Goal: Navigation & Orientation: Find specific page/section

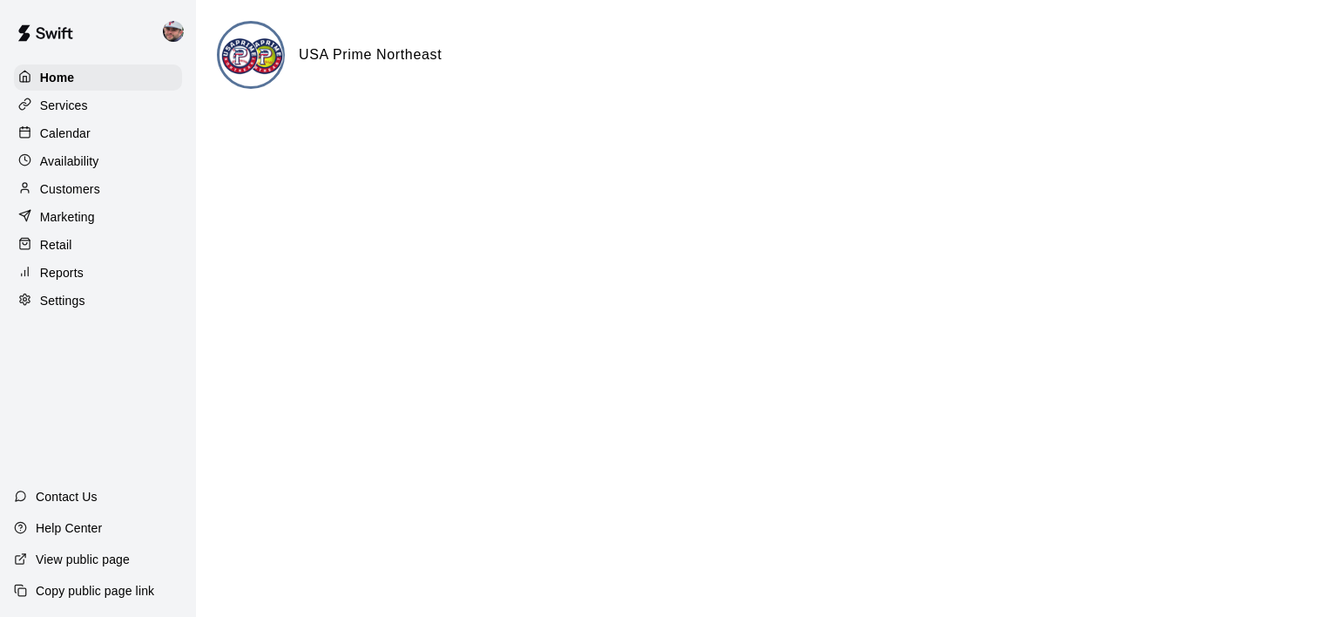
click at [76, 281] on p "Reports" at bounding box center [62, 272] width 44 height 17
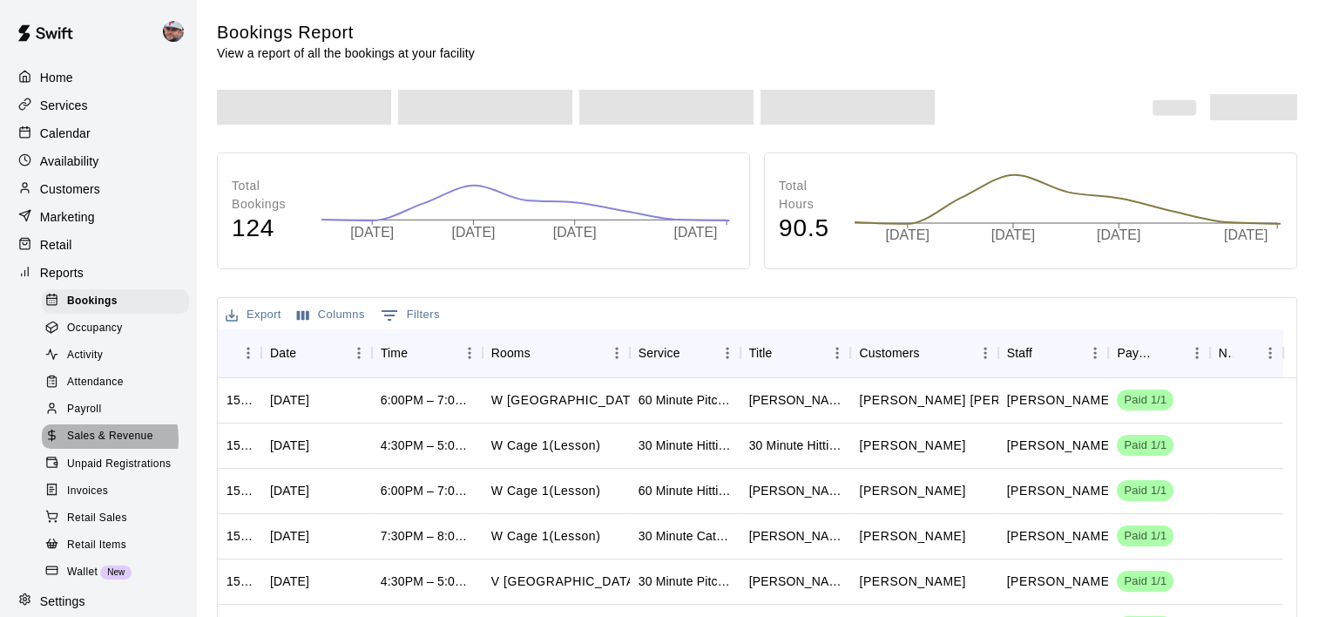
click at [91, 445] on span "Sales & Revenue" at bounding box center [110, 436] width 86 height 17
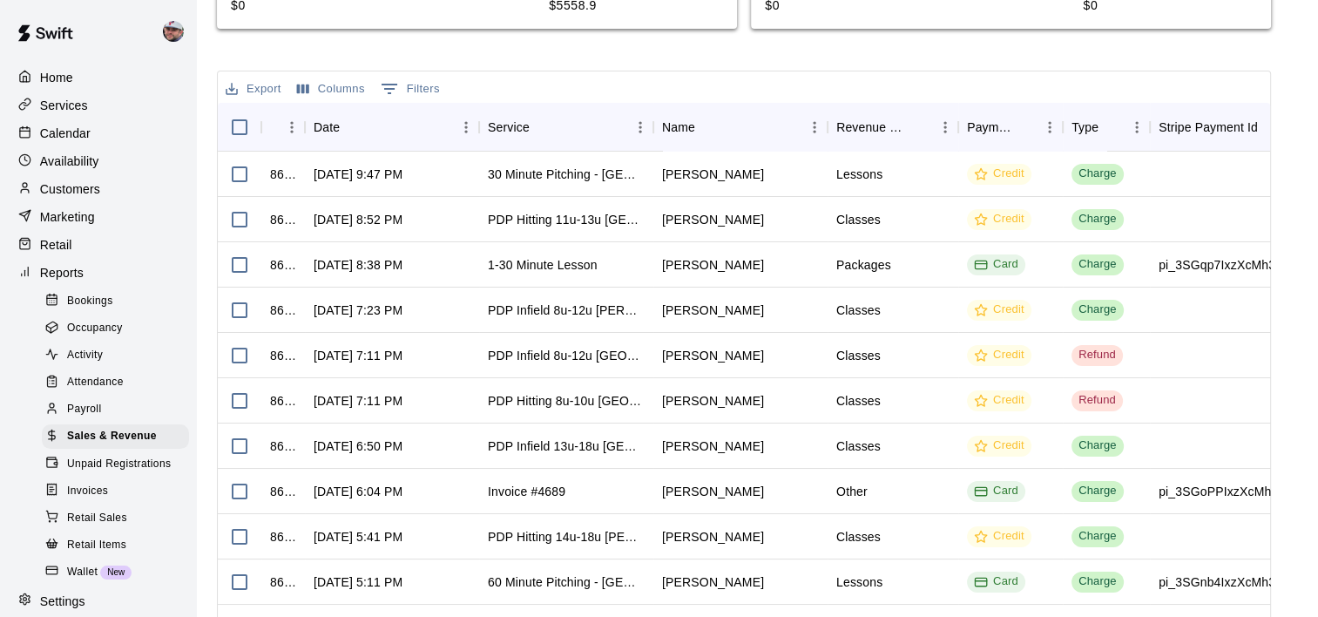
scroll to position [617, 0]
click at [554, 440] on div "PDP Infield 13u-18u [GEOGRAPHIC_DATA]" at bounding box center [566, 444] width 157 height 17
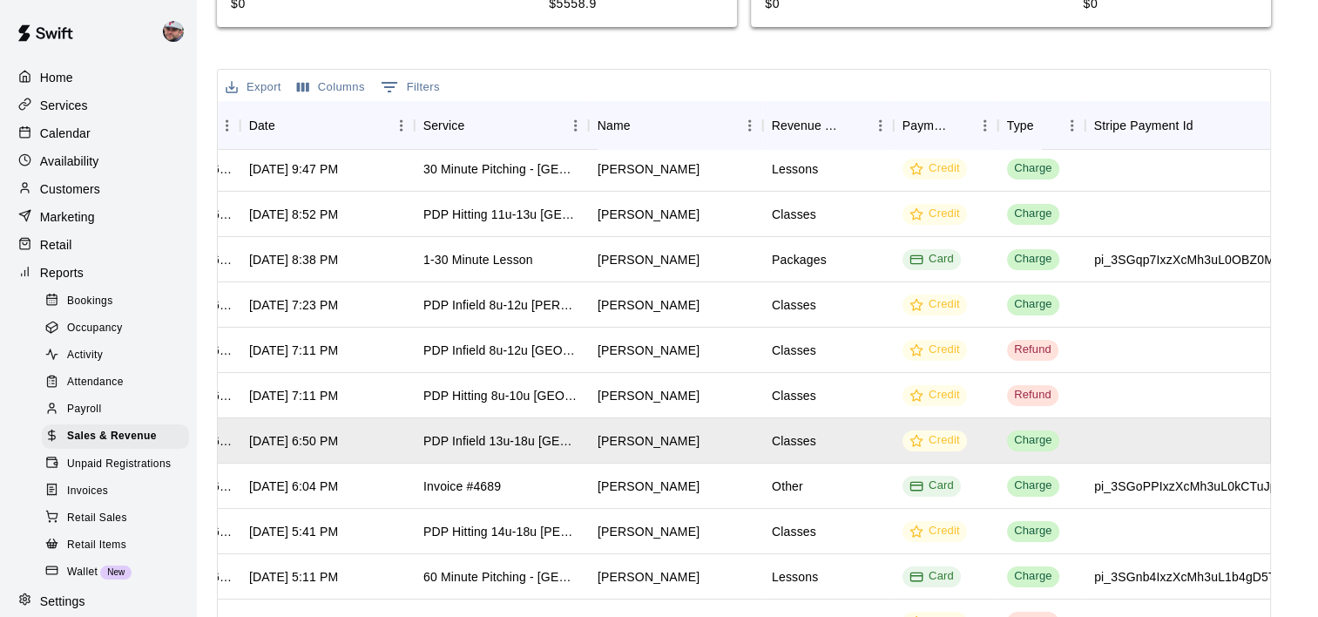
scroll to position [0, 64]
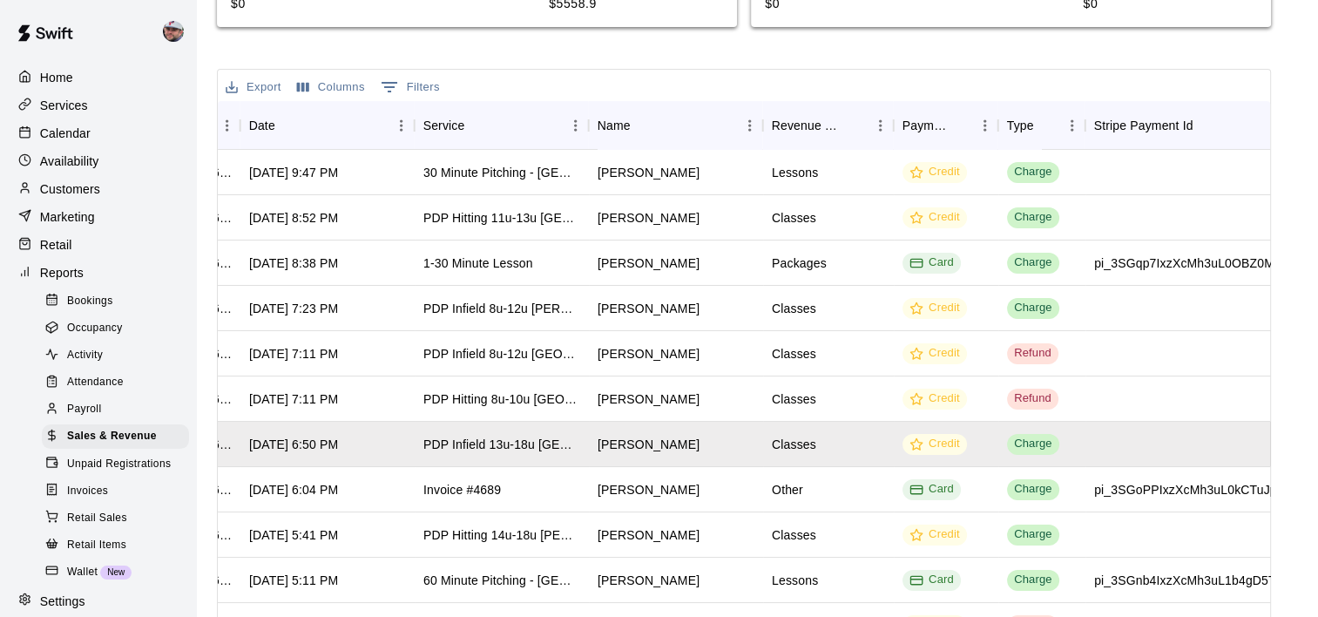
click at [76, 152] on div "Home Services Calendar Availability Customers Marketing Retail Reports Bookings…" at bounding box center [98, 339] width 196 height 553
click at [84, 139] on p "Calendar" at bounding box center [65, 133] width 51 height 17
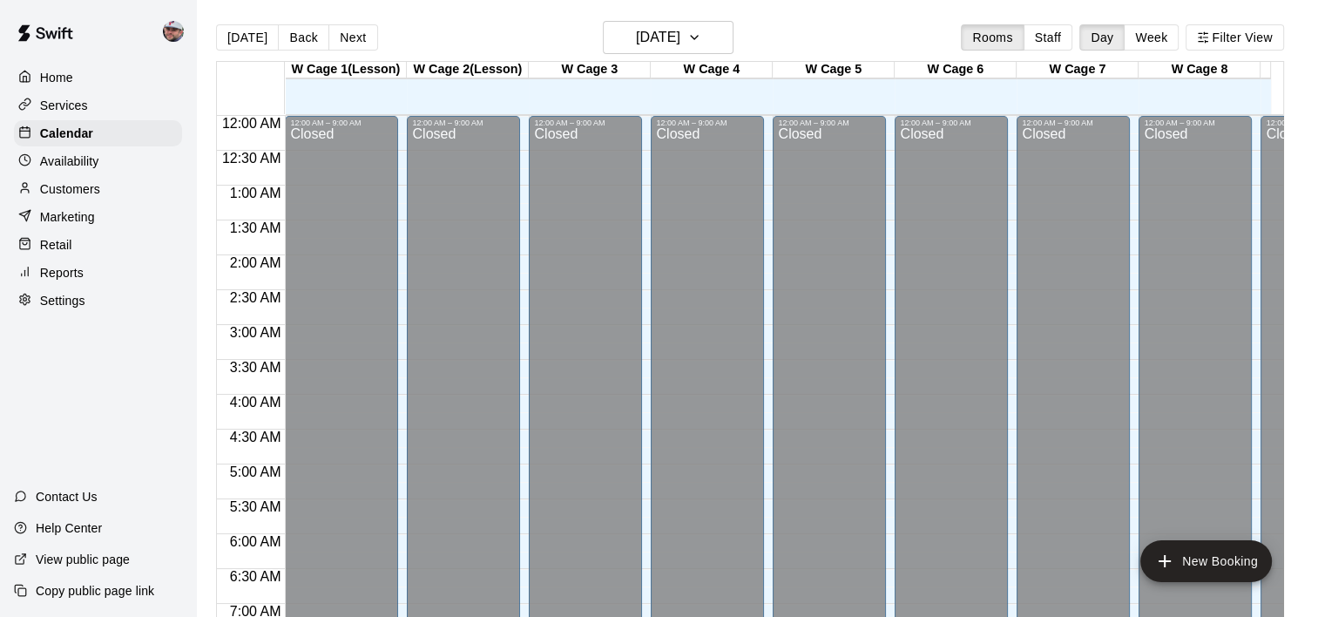
scroll to position [714, 0]
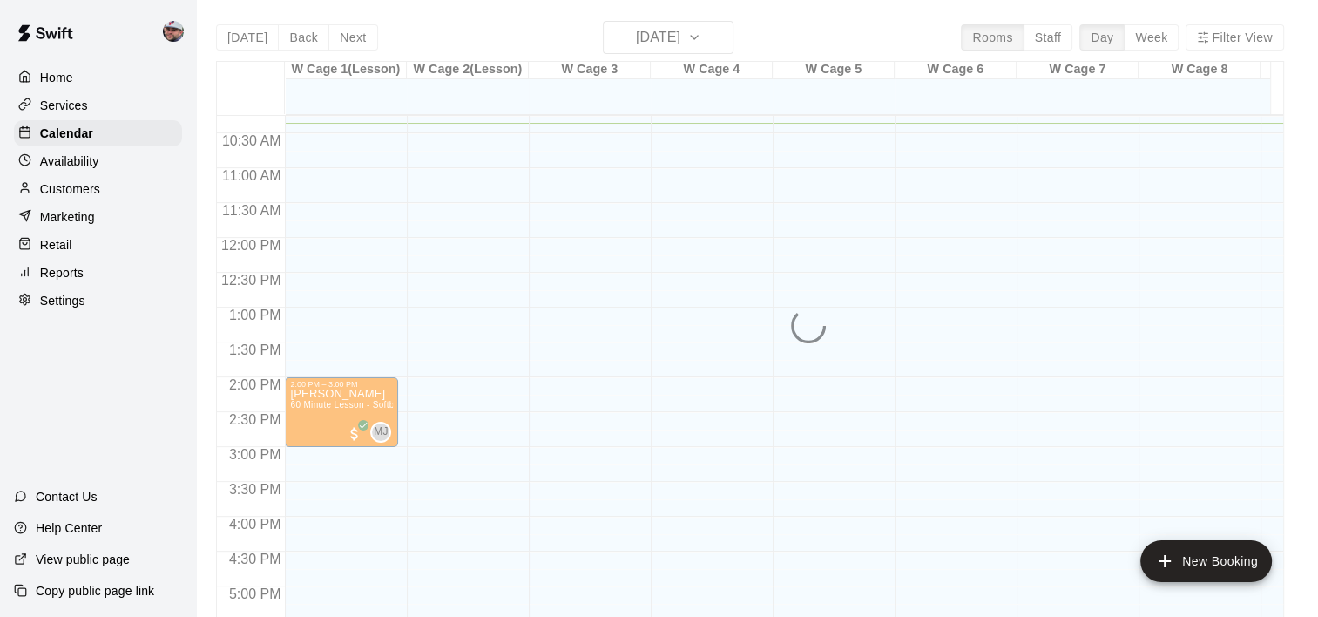
click at [695, 45] on div "Today Back Next Saturday Oct 11 Rooms Staff Day Week Filter View W Cage 1(Lesso…" at bounding box center [750, 329] width 1068 height 617
click at [51, 133] on p "Calendar" at bounding box center [66, 133] width 53 height 17
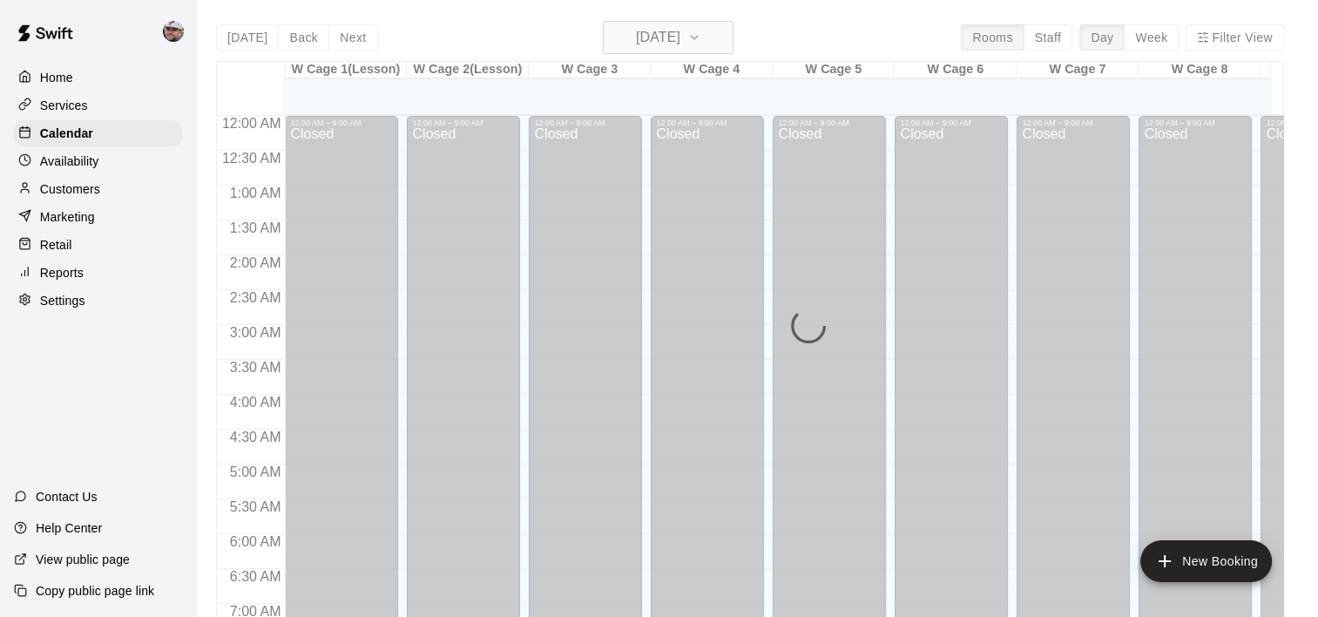
click at [673, 36] on h6 "[DATE]" at bounding box center [658, 37] width 44 height 24
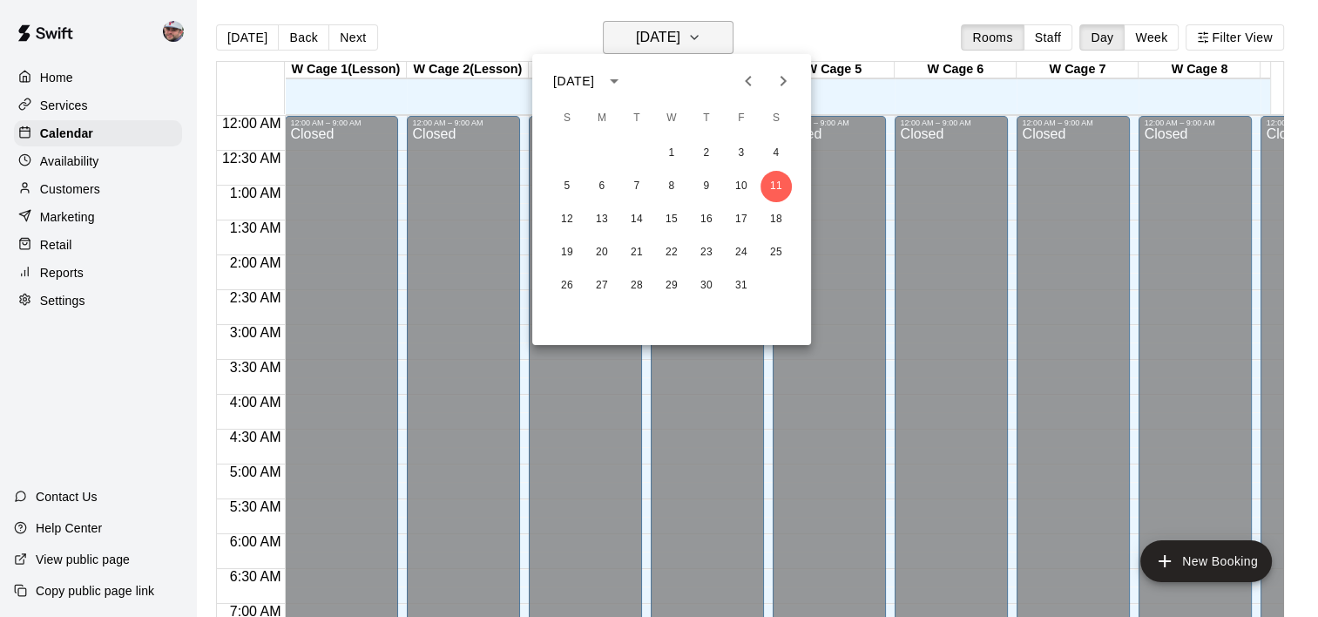
scroll to position [722, 0]
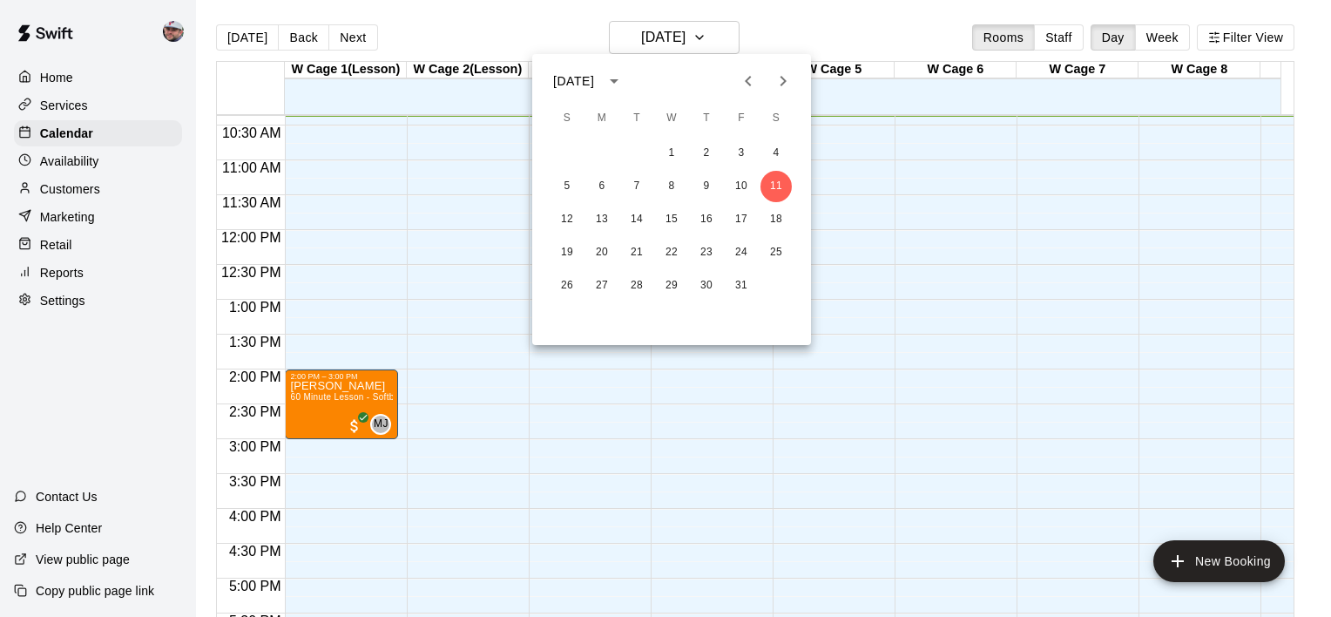
click at [746, 86] on icon "Previous month" at bounding box center [748, 81] width 21 height 21
click at [603, 285] on button "29" at bounding box center [601, 285] width 31 height 31
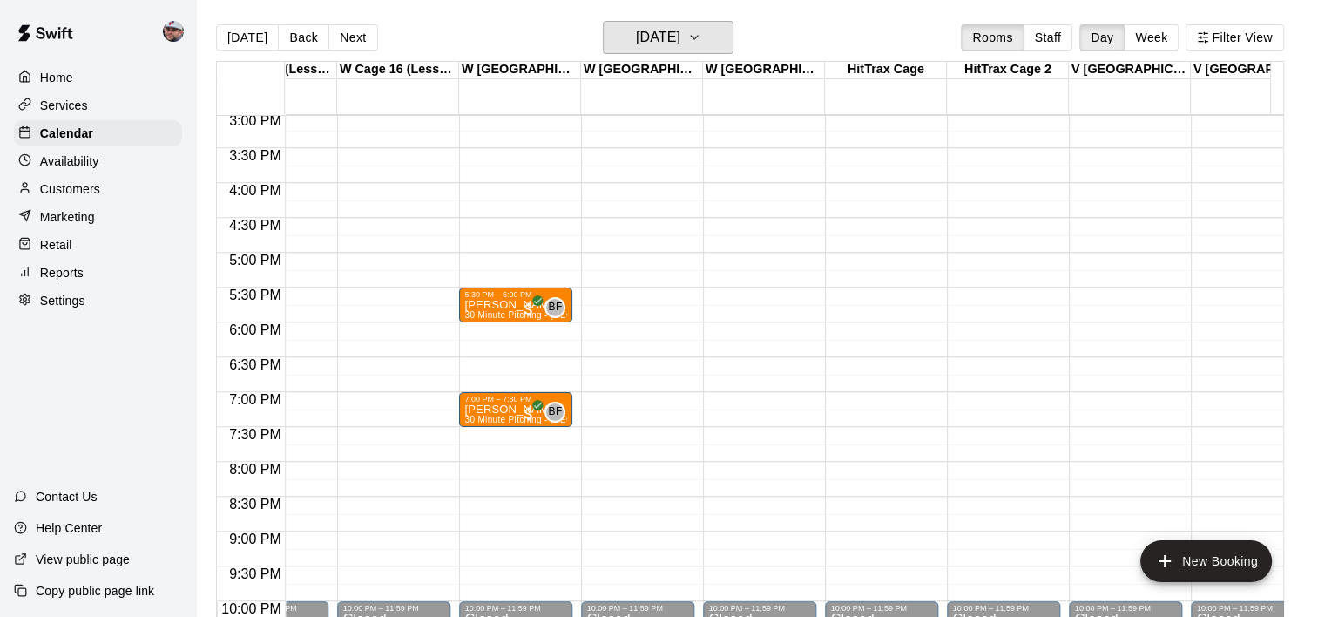
scroll to position [1048, 1777]
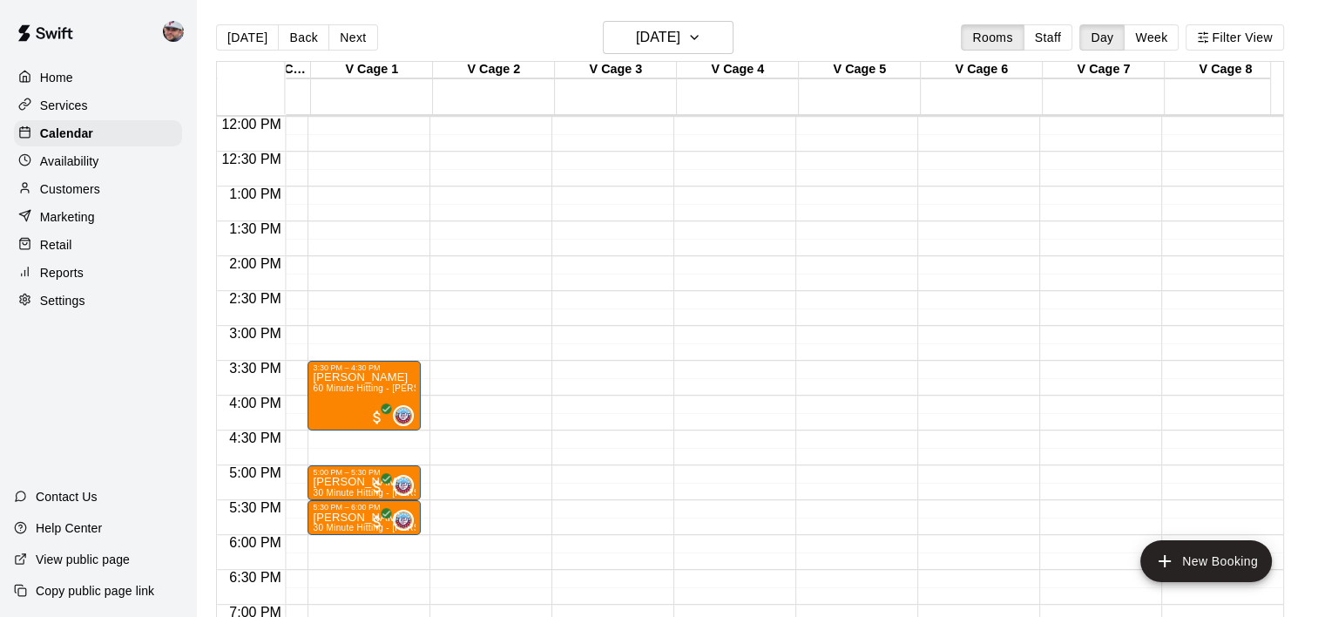
click at [334, 24] on button "Next" at bounding box center [352, 37] width 49 height 26
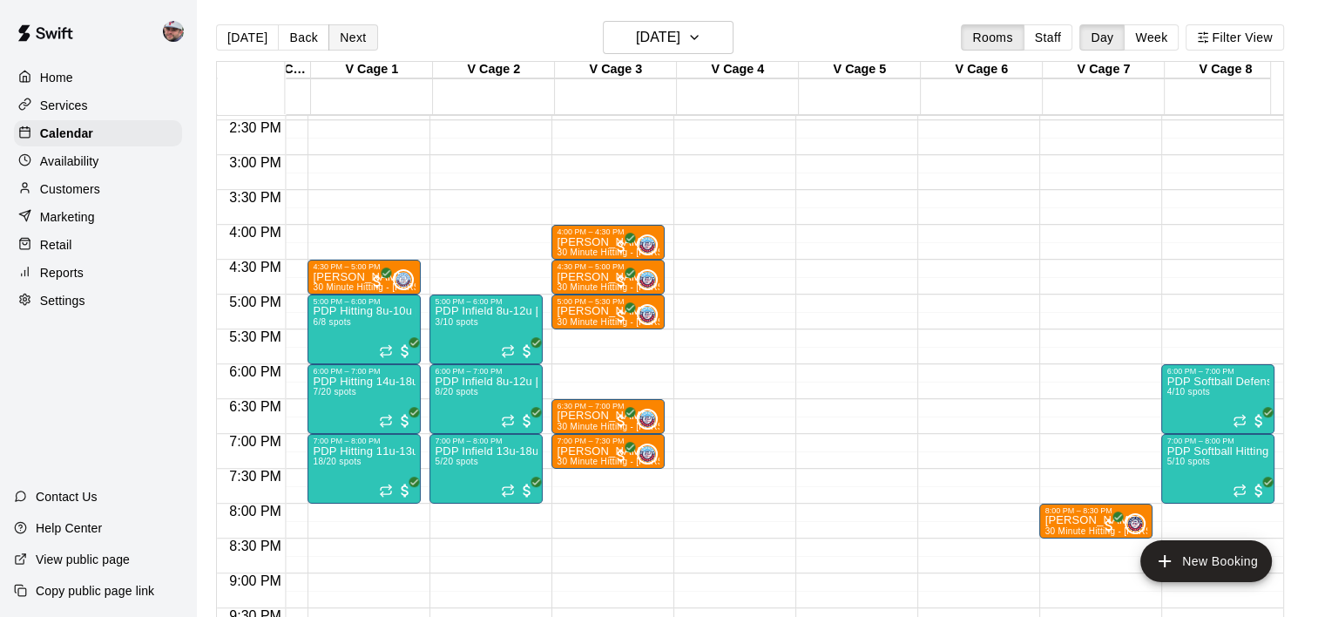
click at [355, 45] on button "Next" at bounding box center [352, 37] width 49 height 26
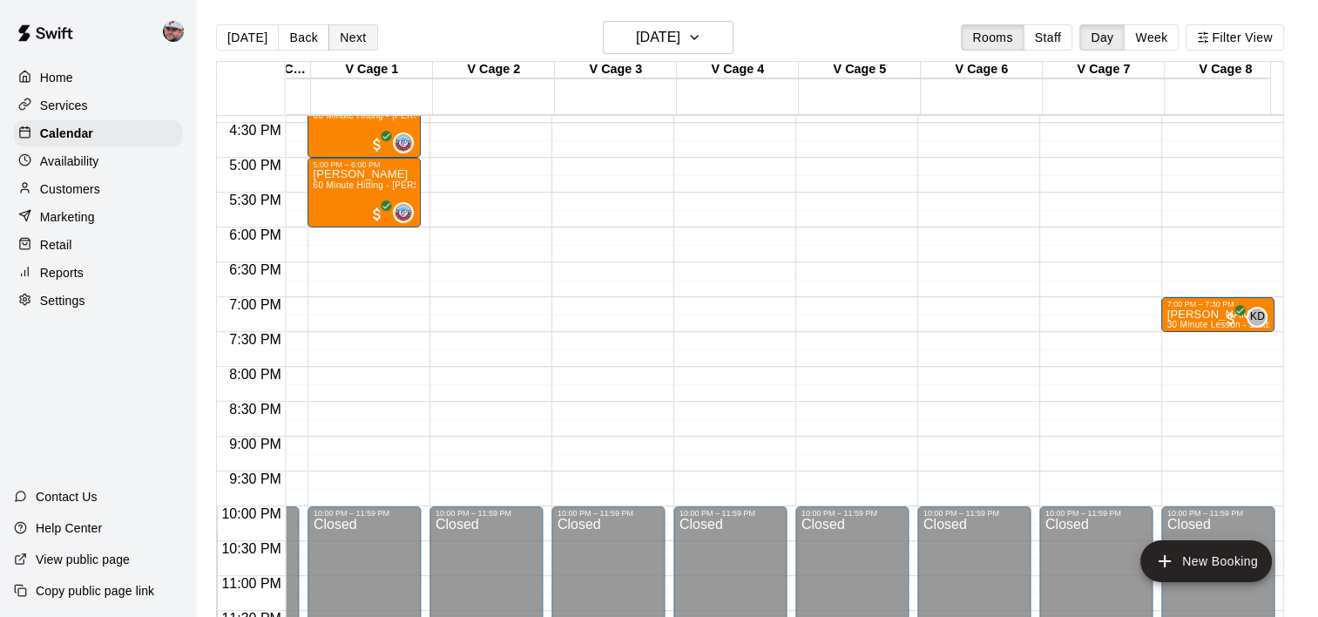
click at [354, 25] on button "Next" at bounding box center [352, 37] width 49 height 26
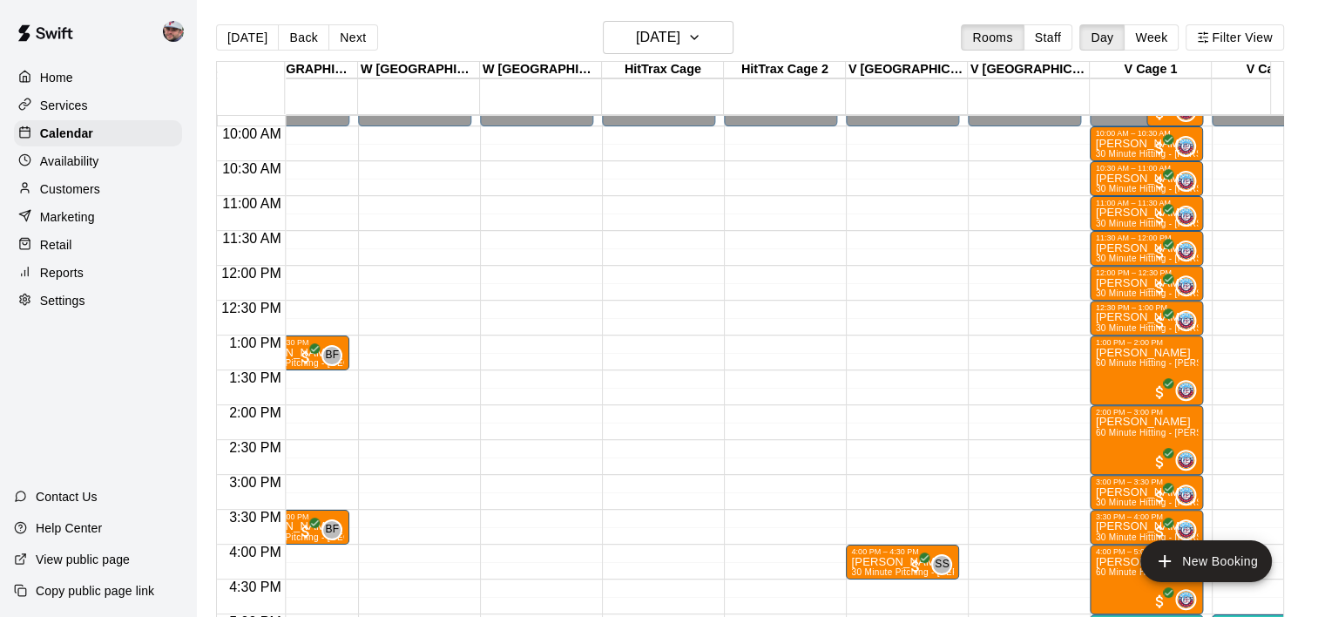
scroll to position [0, 2004]
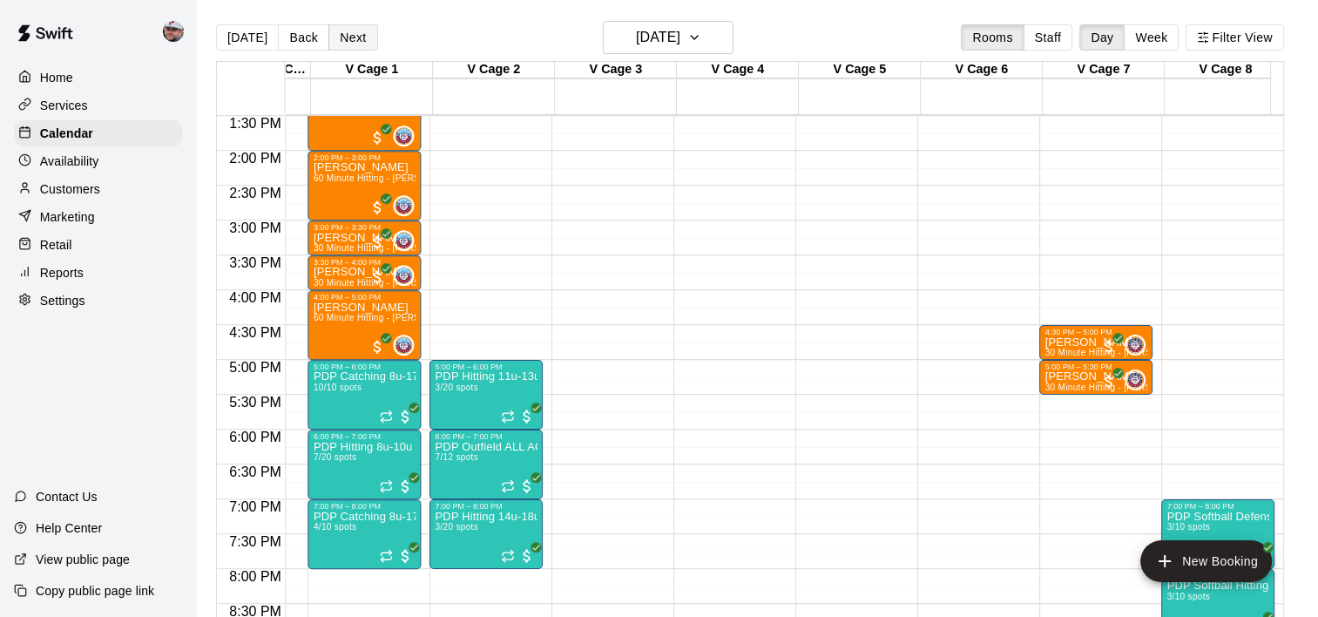
click at [347, 41] on button "Next" at bounding box center [352, 37] width 49 height 26
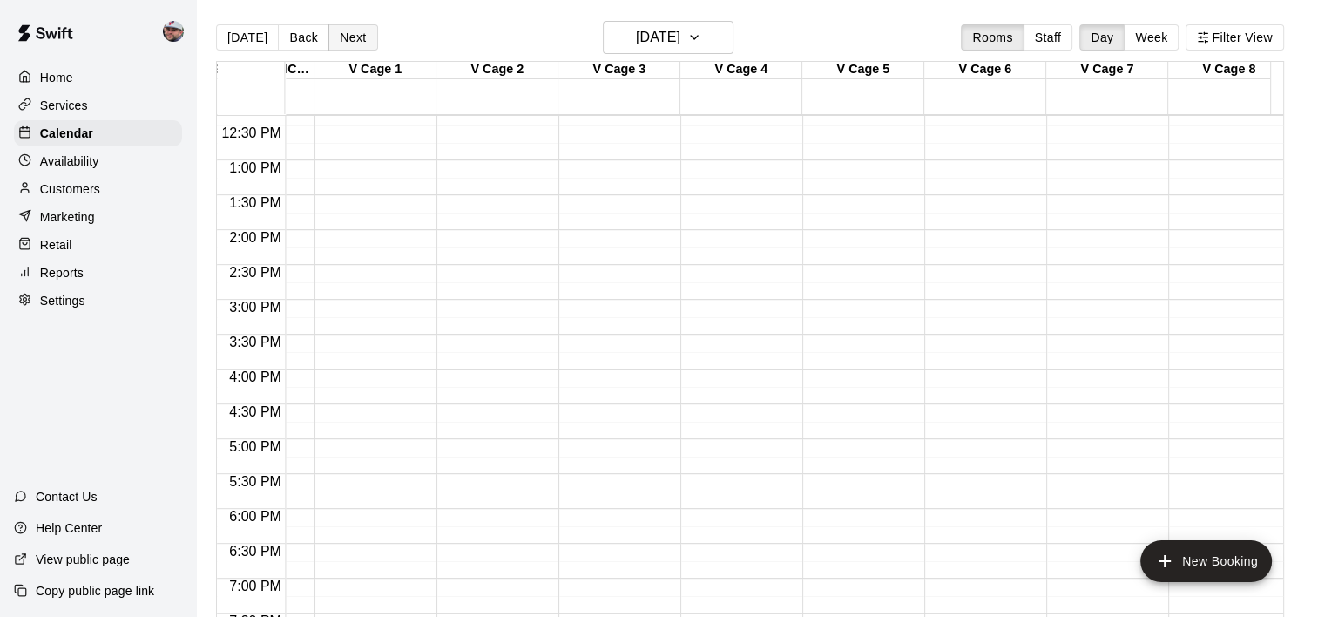
click at [343, 31] on button "Next" at bounding box center [352, 37] width 49 height 26
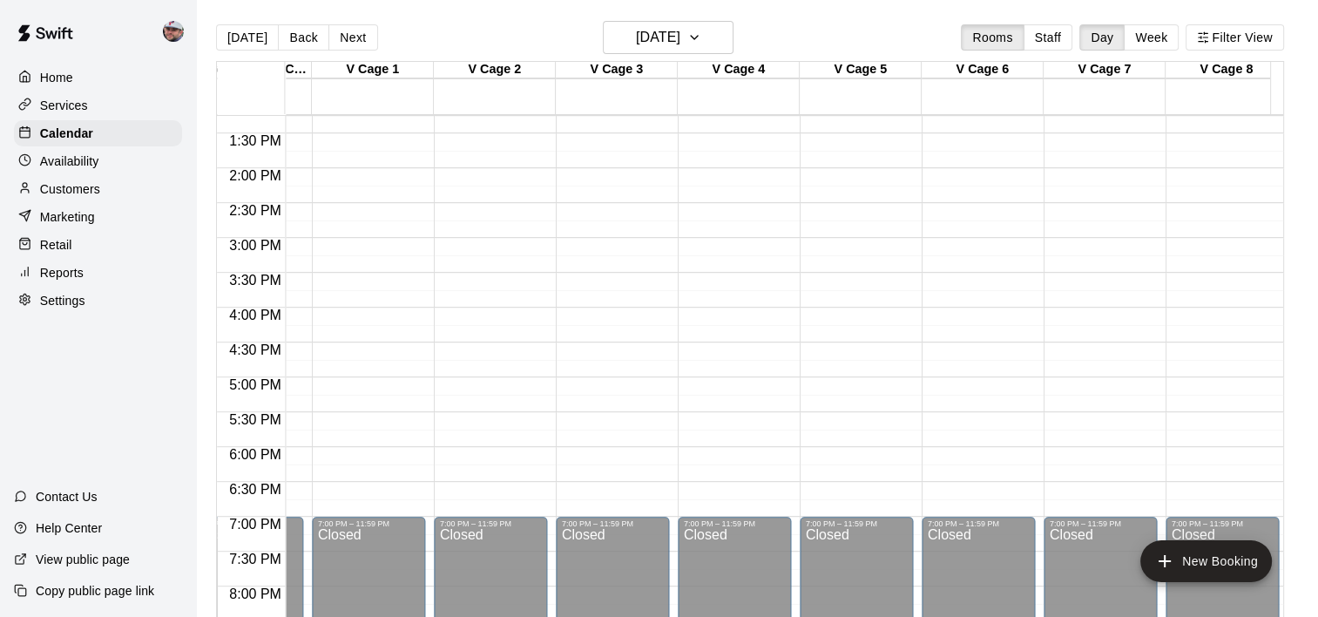
click at [351, 53] on div "[DATE] Back [DATE][DATE] Rooms Staff Day Week Filter View" at bounding box center [750, 41] width 1068 height 40
click at [351, 47] on button "Next" at bounding box center [352, 37] width 49 height 26
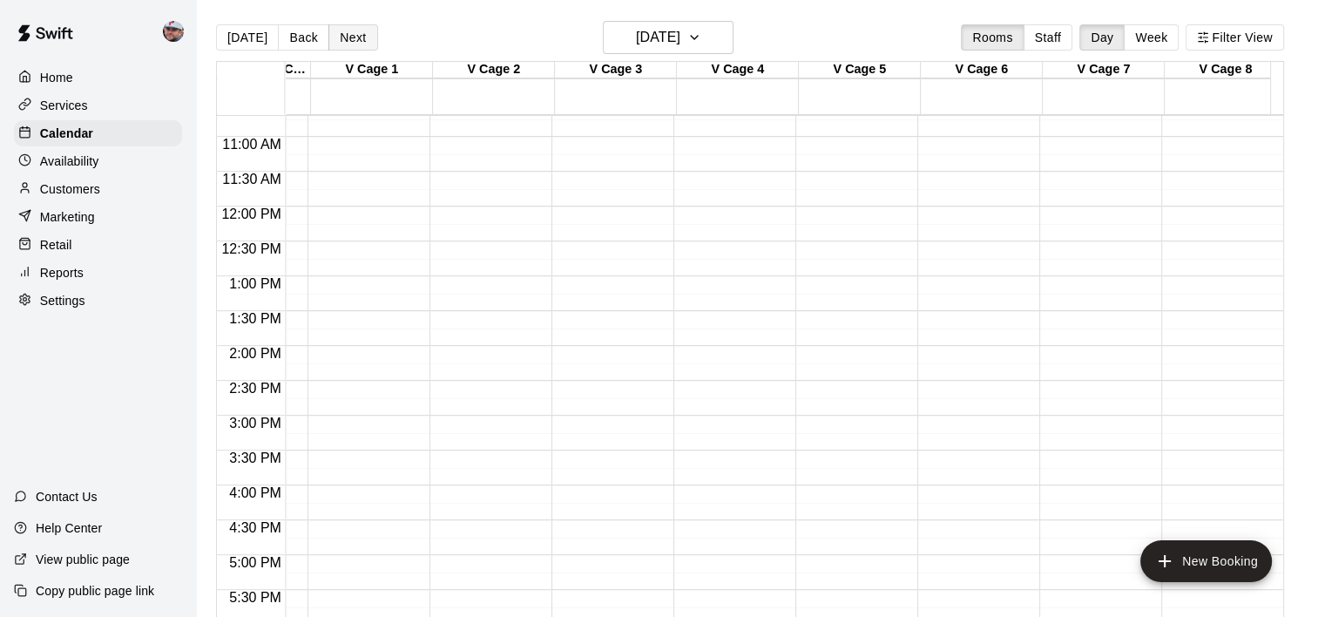
click at [341, 42] on button "Next" at bounding box center [352, 37] width 49 height 26
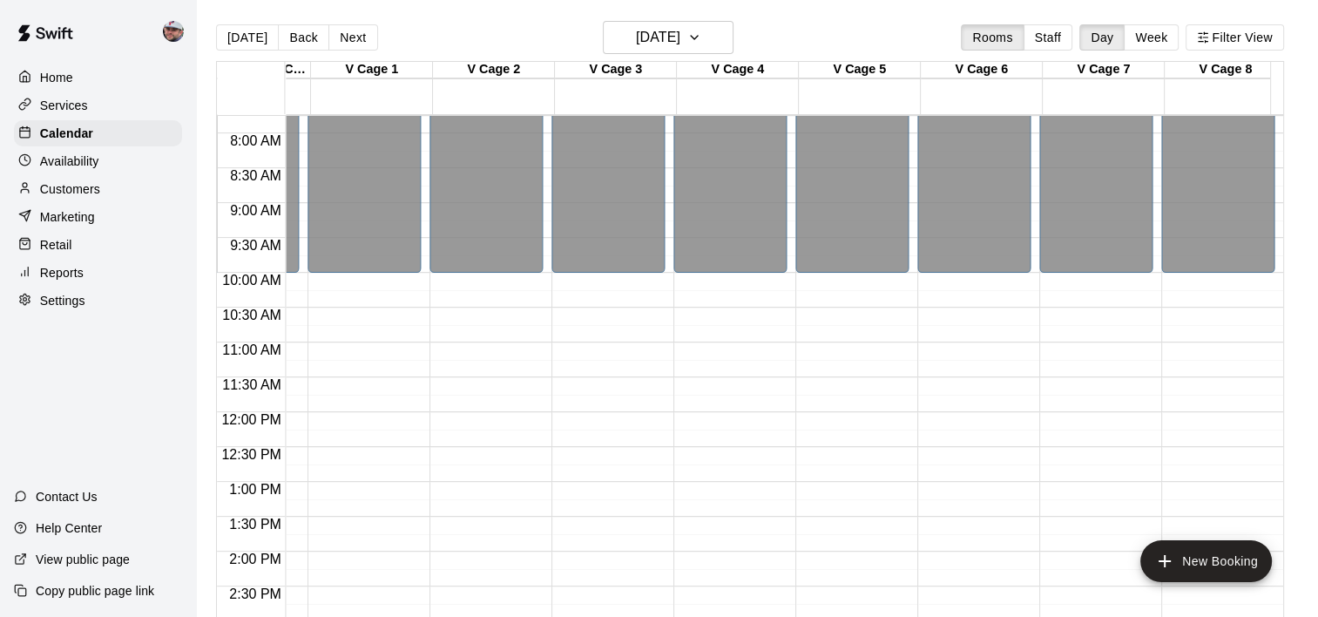
click at [342, 30] on button "Next" at bounding box center [352, 37] width 49 height 26
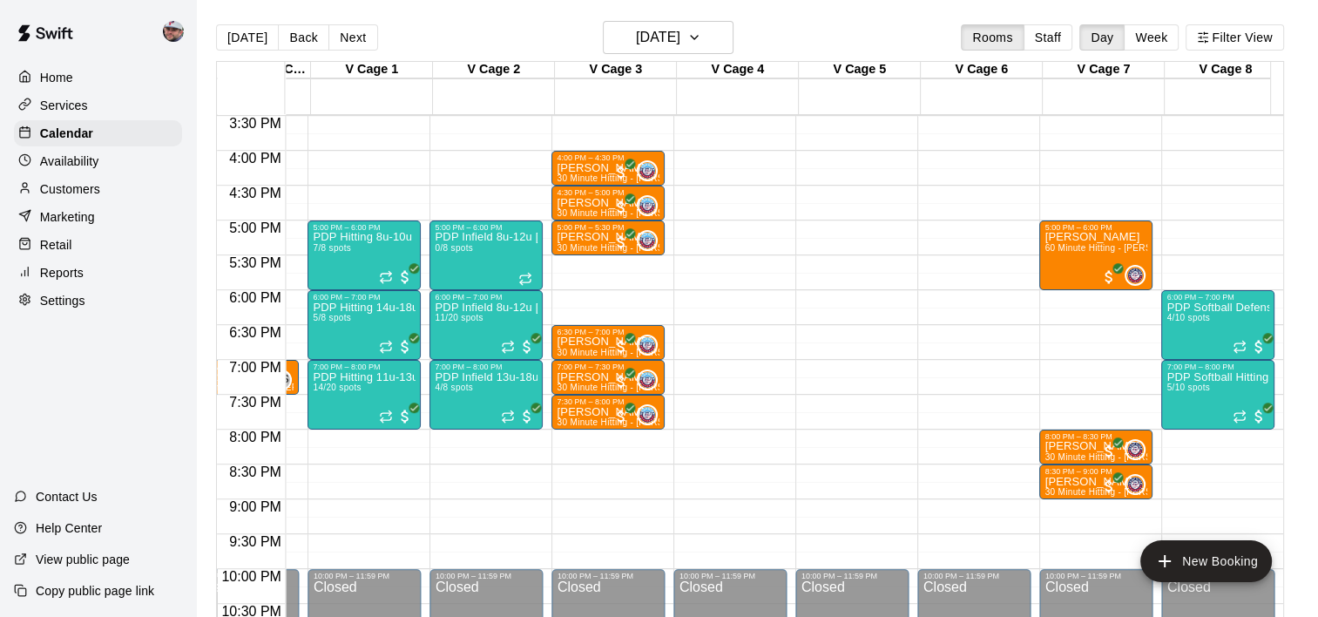
scroll to position [991, 2783]
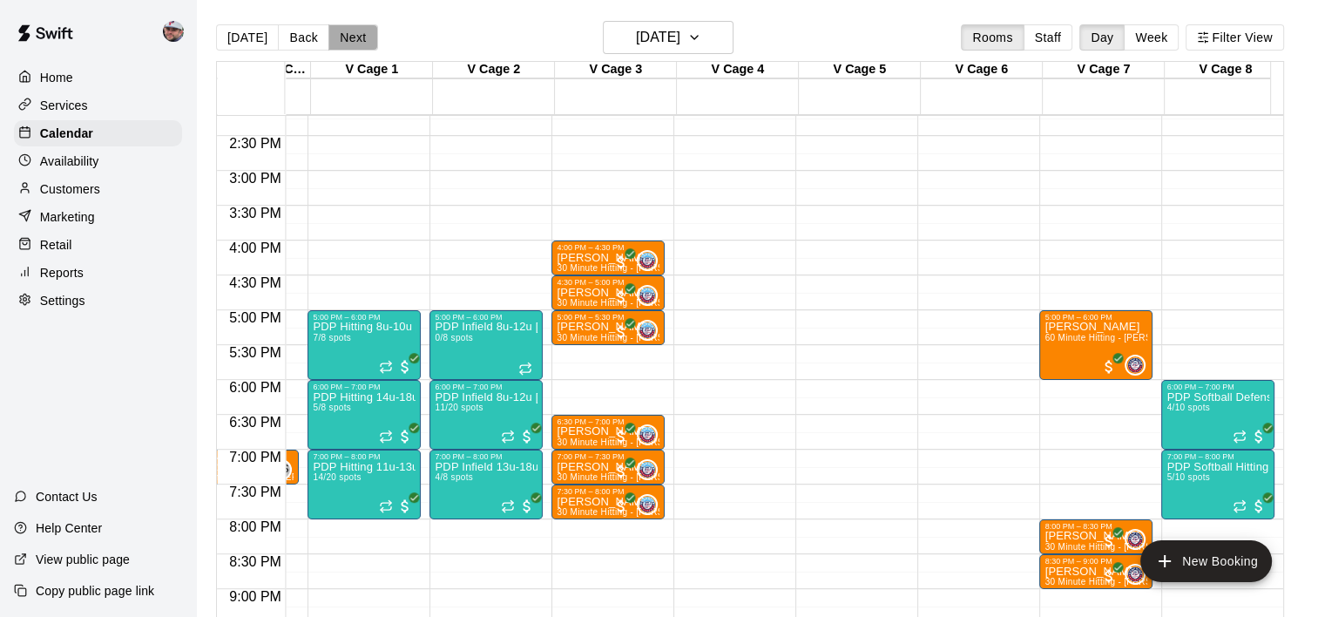
click at [338, 29] on button "Next" at bounding box center [352, 37] width 49 height 26
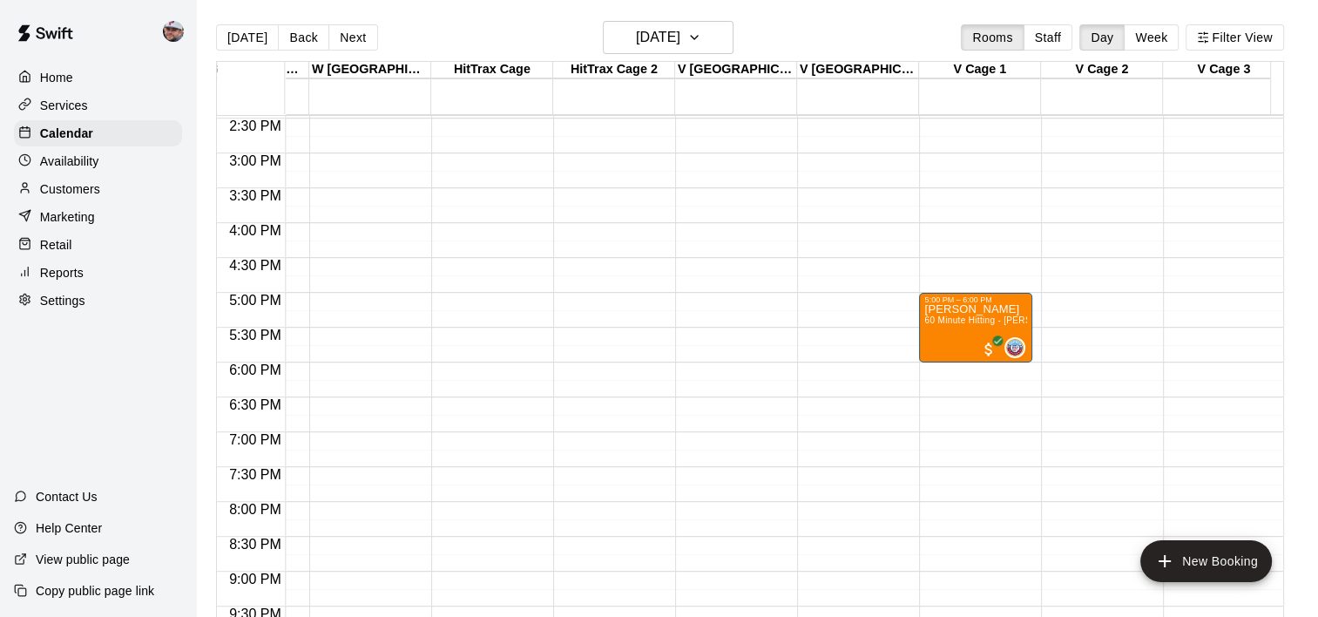
scroll to position [0, 2098]
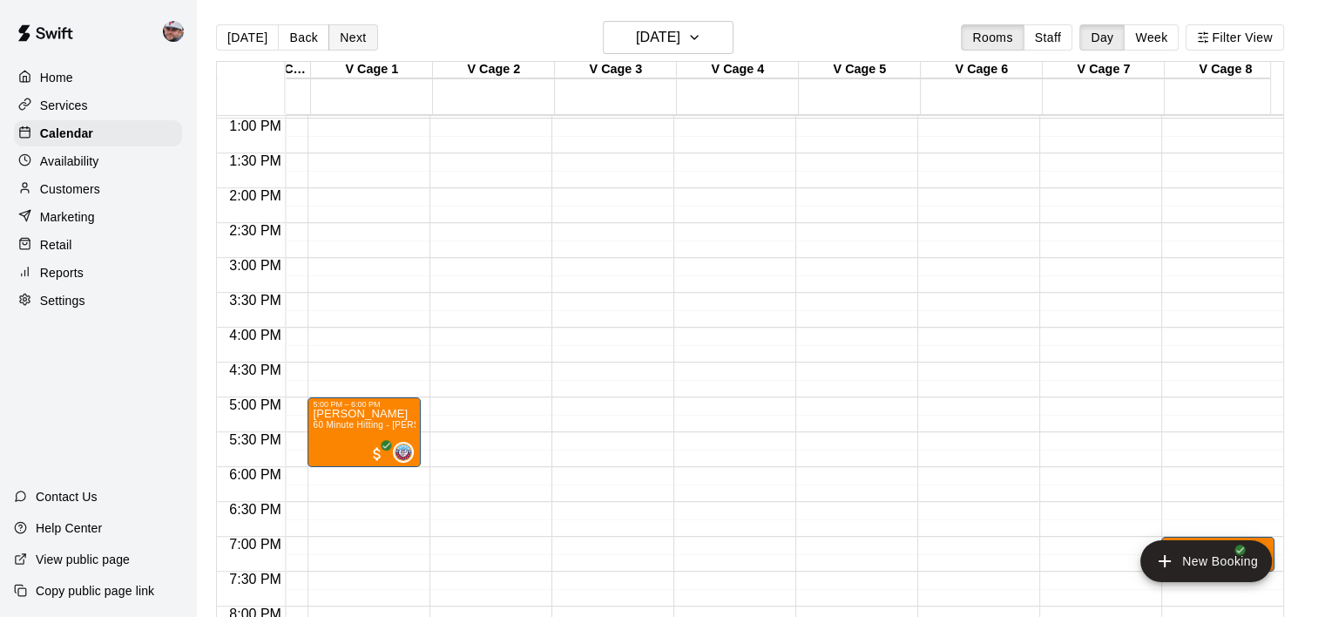
click at [341, 37] on button "Next" at bounding box center [352, 37] width 49 height 26
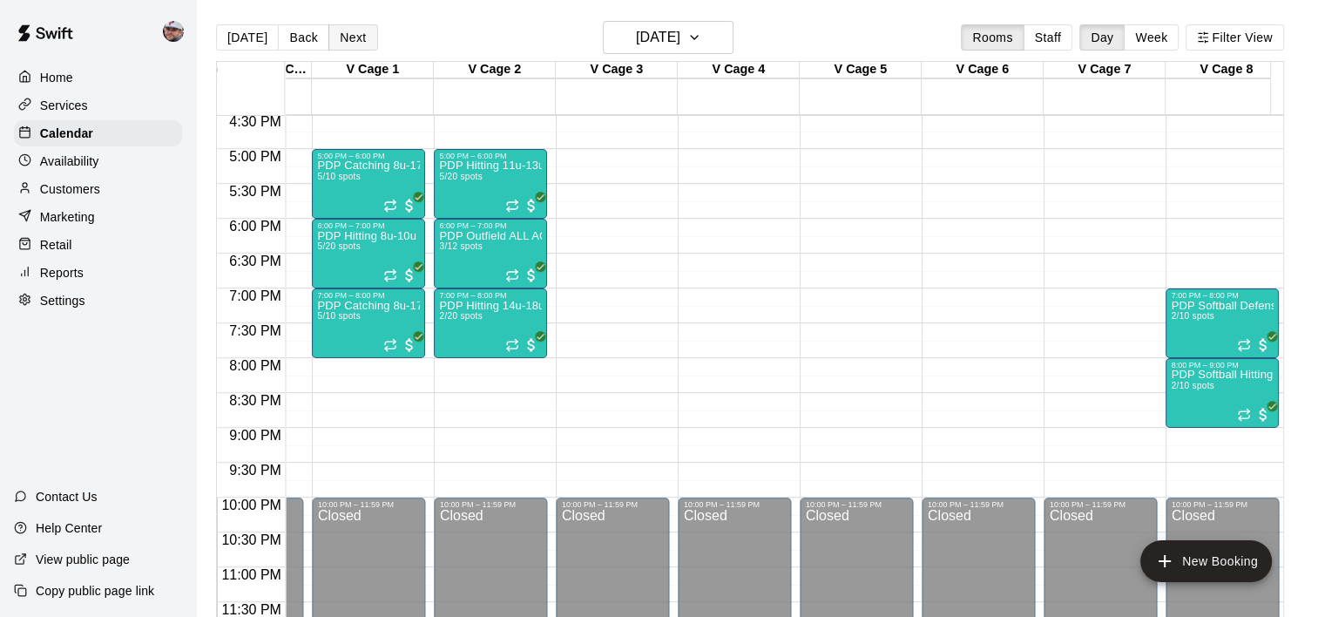
click at [339, 32] on button "Next" at bounding box center [352, 37] width 49 height 26
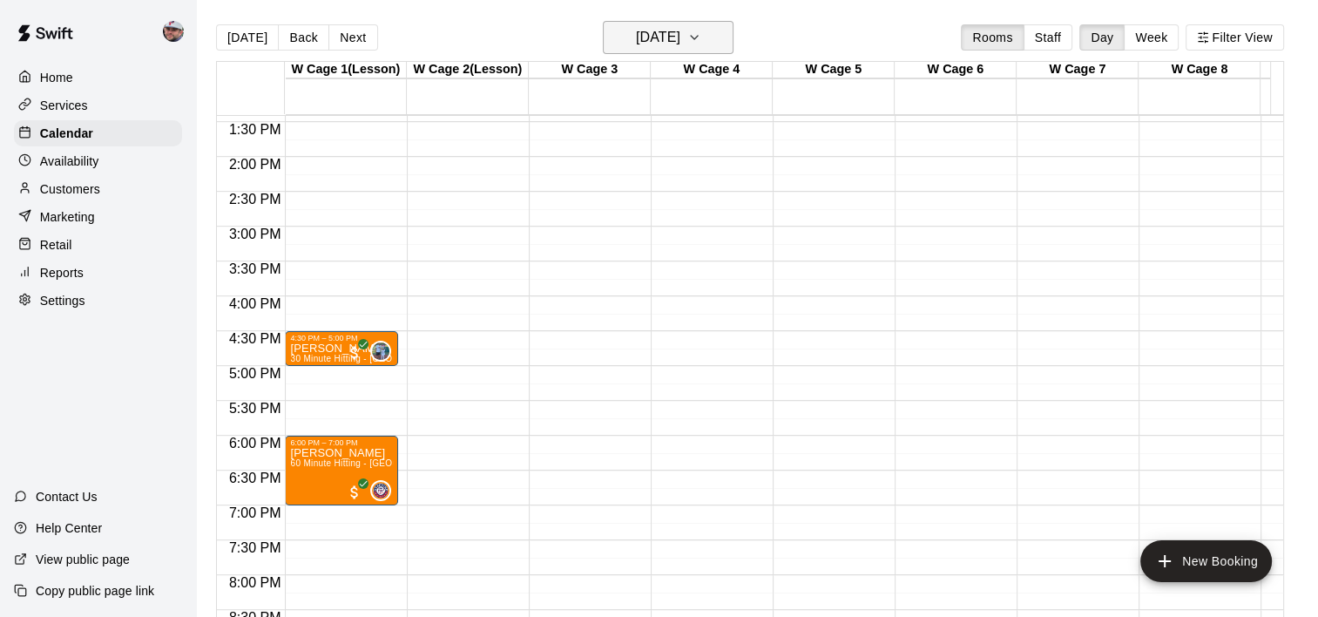
click at [657, 30] on h6 "[DATE]" at bounding box center [658, 37] width 44 height 24
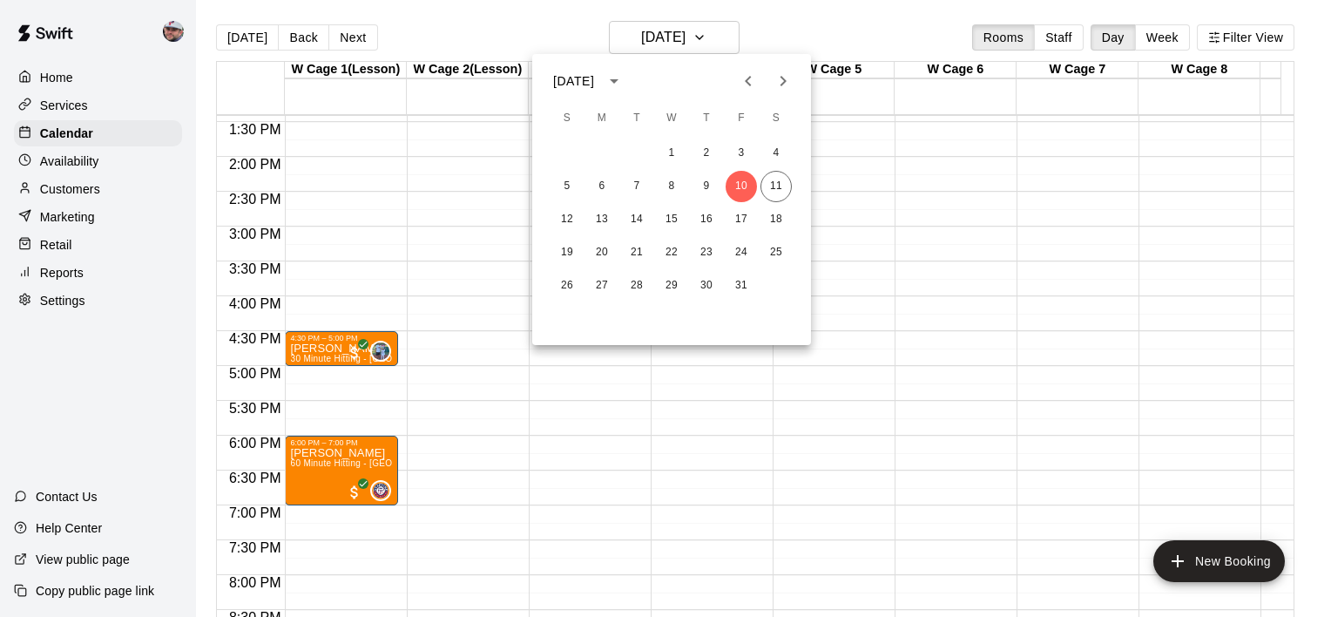
click at [742, 67] on button "Previous month" at bounding box center [748, 81] width 35 height 35
click at [601, 286] on button "29" at bounding box center [601, 285] width 31 height 31
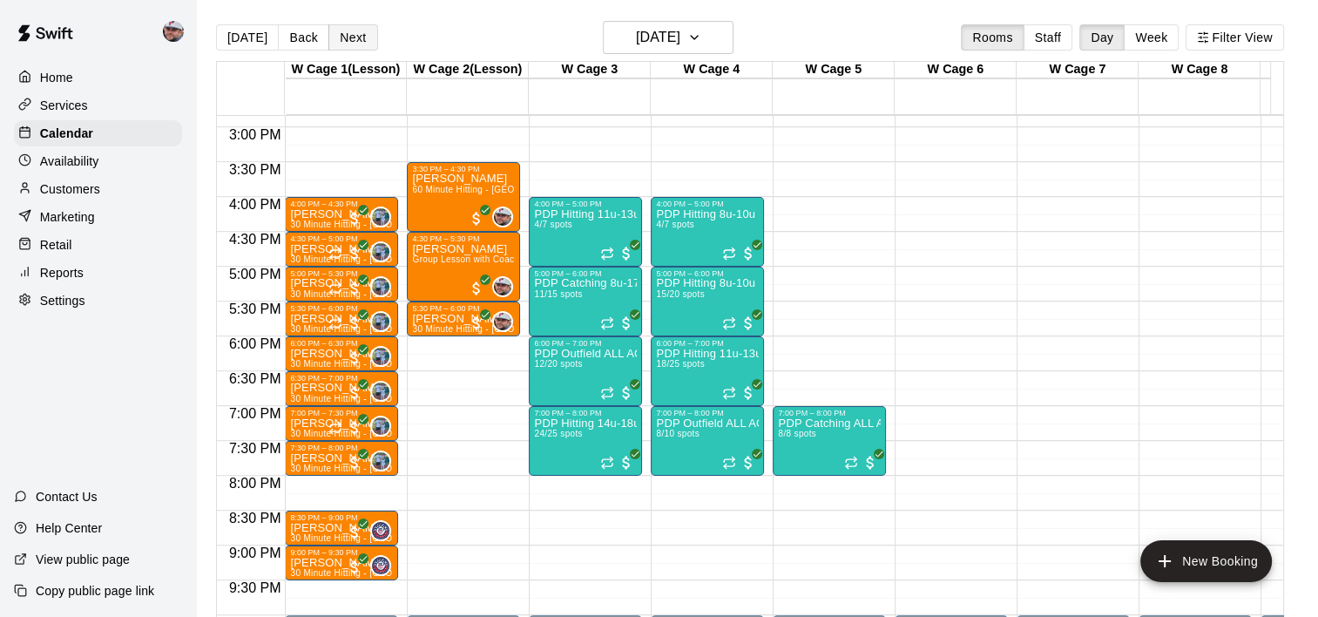
click at [334, 34] on button "Next" at bounding box center [352, 37] width 49 height 26
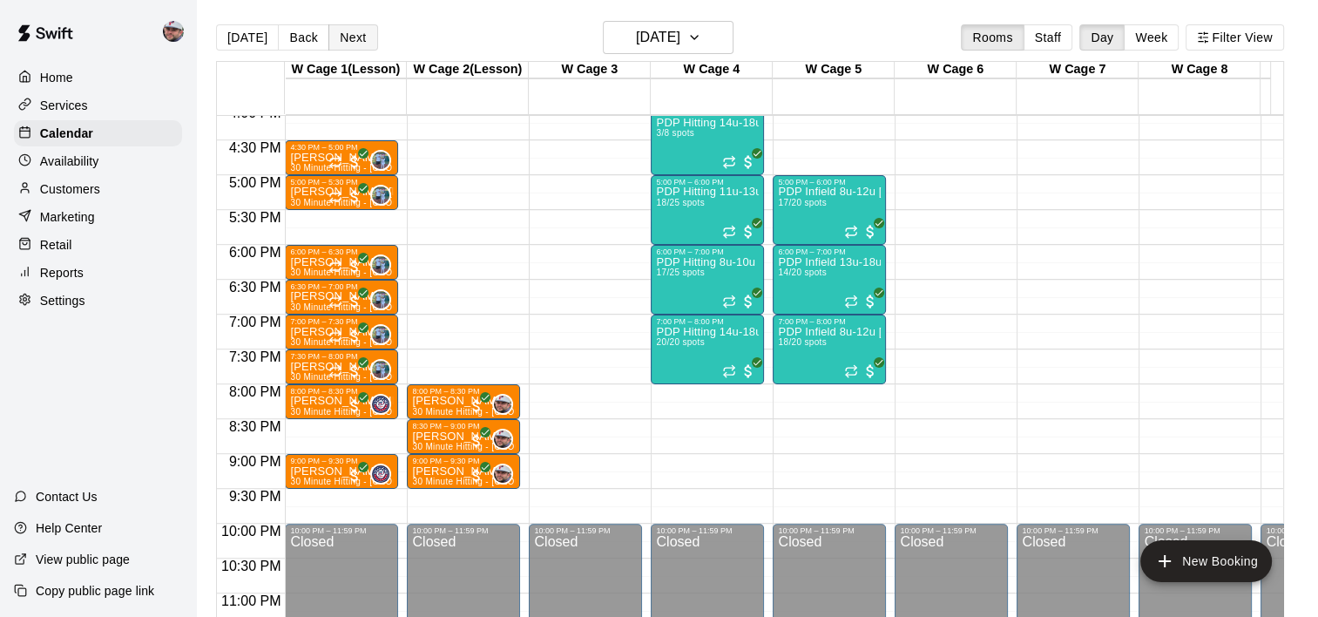
click at [360, 38] on button "Next" at bounding box center [352, 37] width 49 height 26
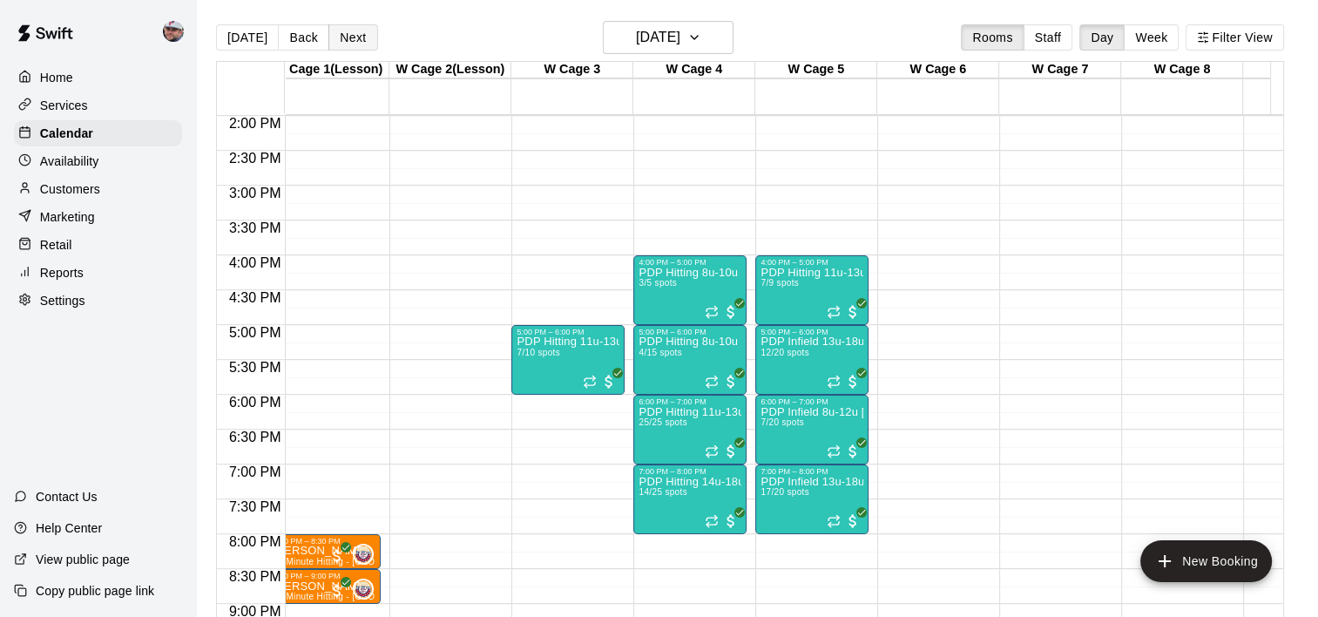
click at [354, 34] on button "Next" at bounding box center [352, 37] width 49 height 26
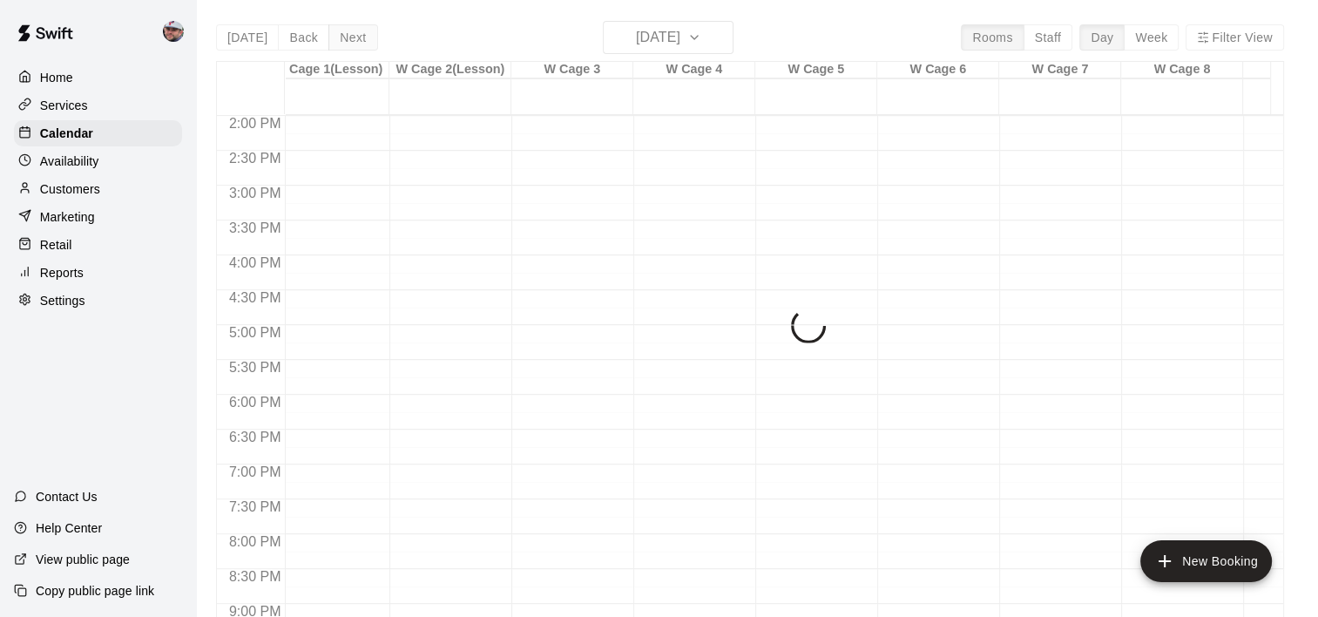
click at [354, 34] on div "[DATE] Back [DATE][DATE] Rooms Staff Day Week Filter View W Cage 1(Lesson) 02 T…" at bounding box center [750, 329] width 1068 height 617
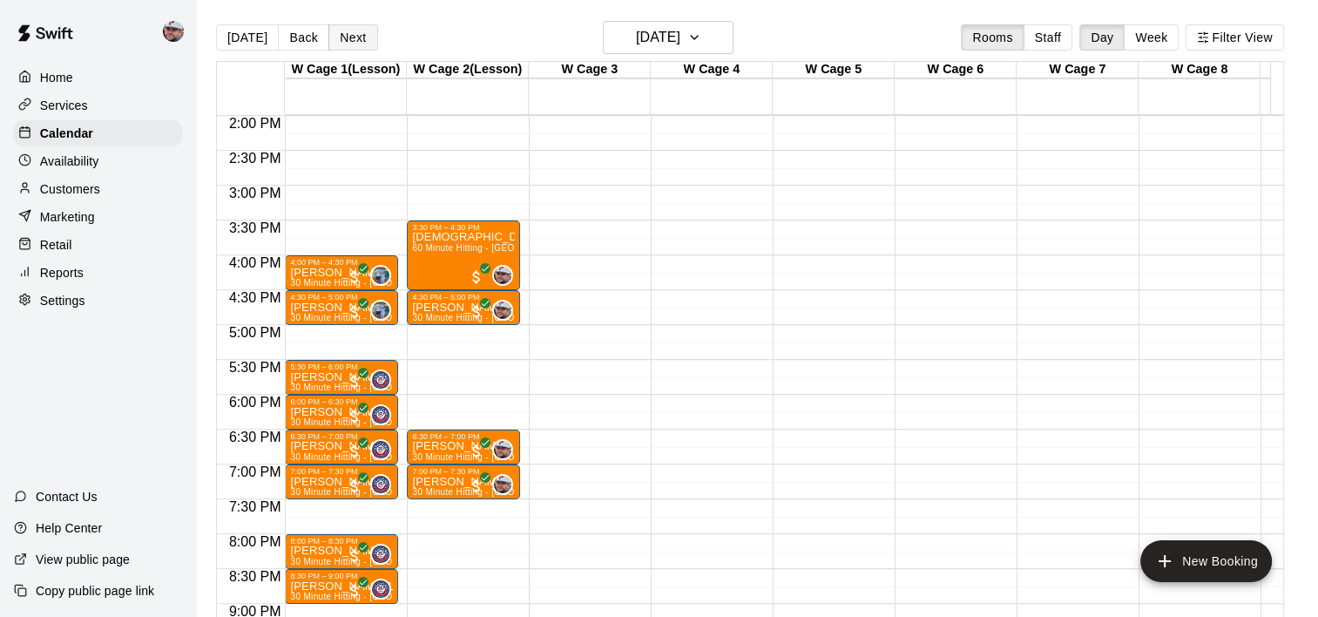
click at [339, 37] on button "Next" at bounding box center [352, 37] width 49 height 26
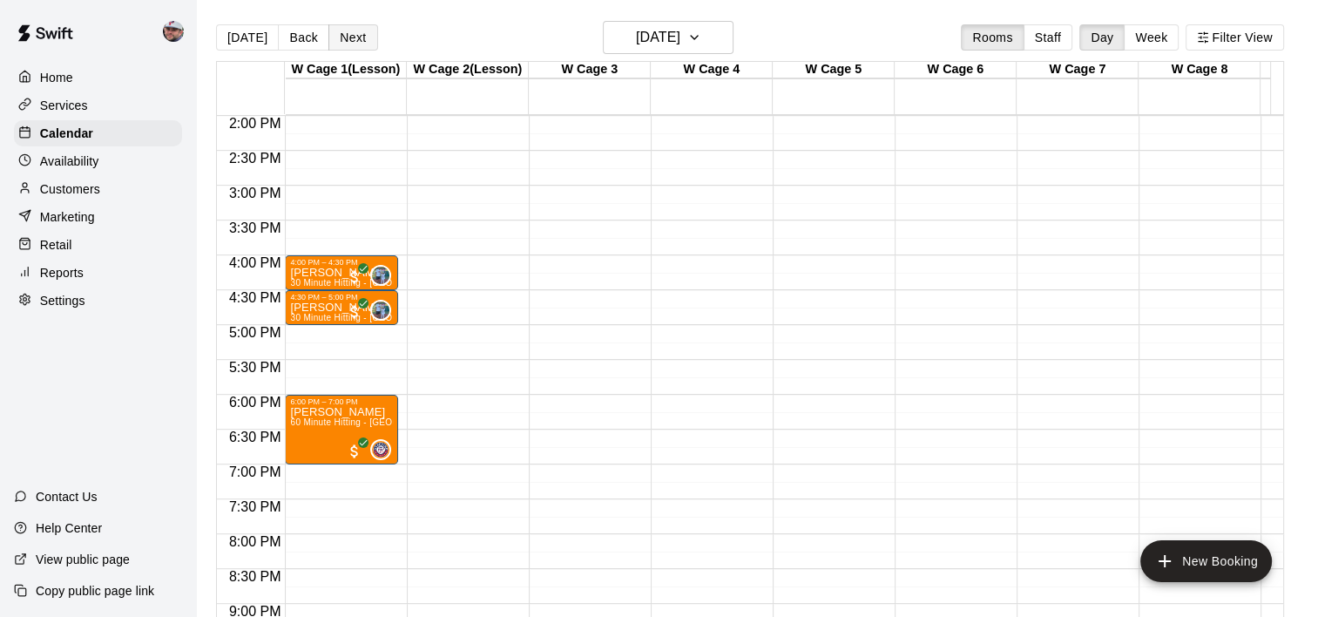
click at [339, 36] on button "Next" at bounding box center [352, 37] width 49 height 26
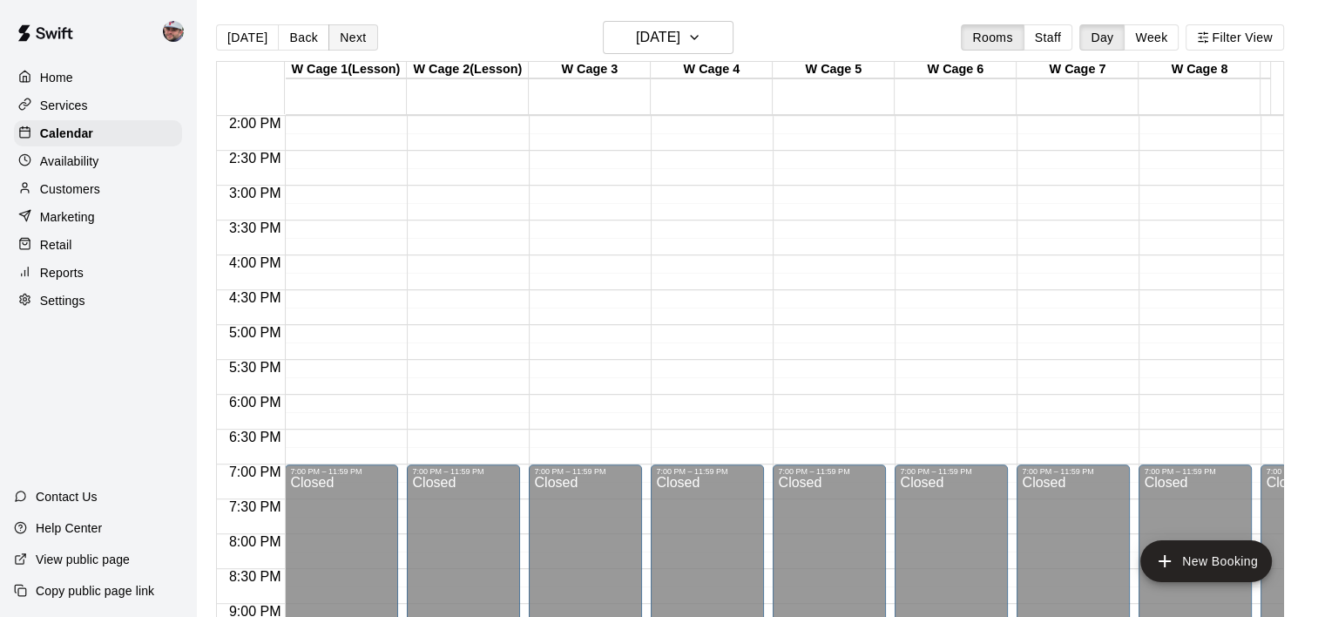
click at [339, 37] on button "Next" at bounding box center [352, 37] width 49 height 26
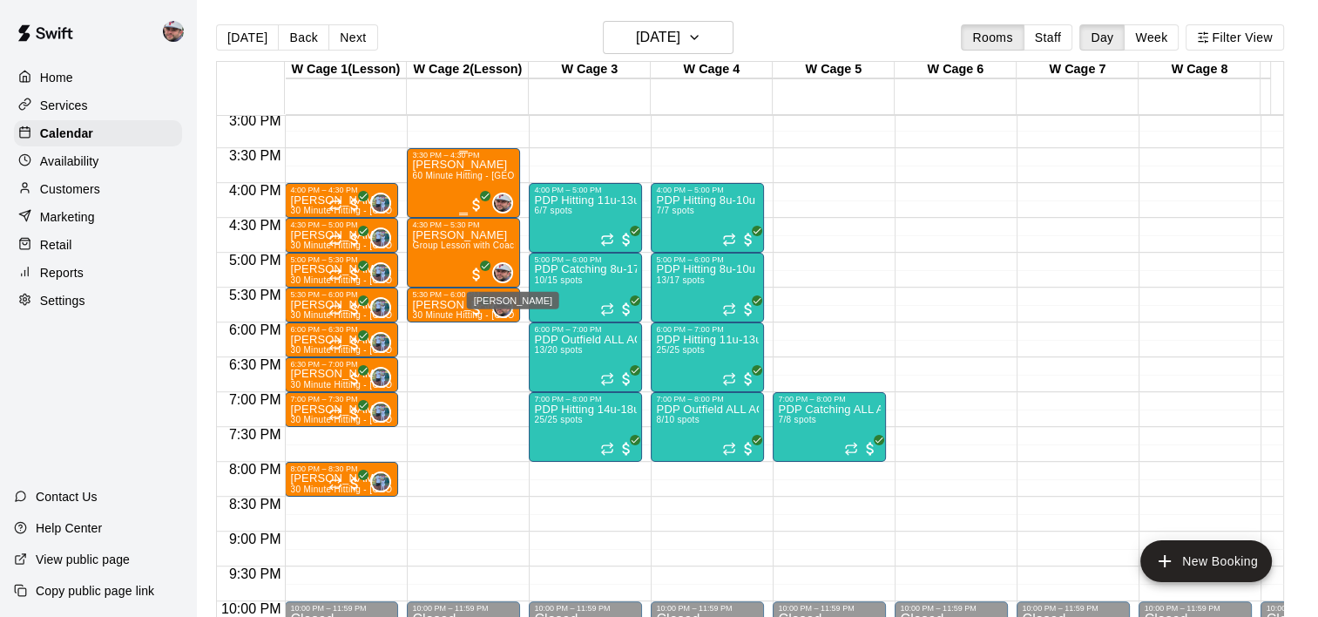
scroll to position [1052, 0]
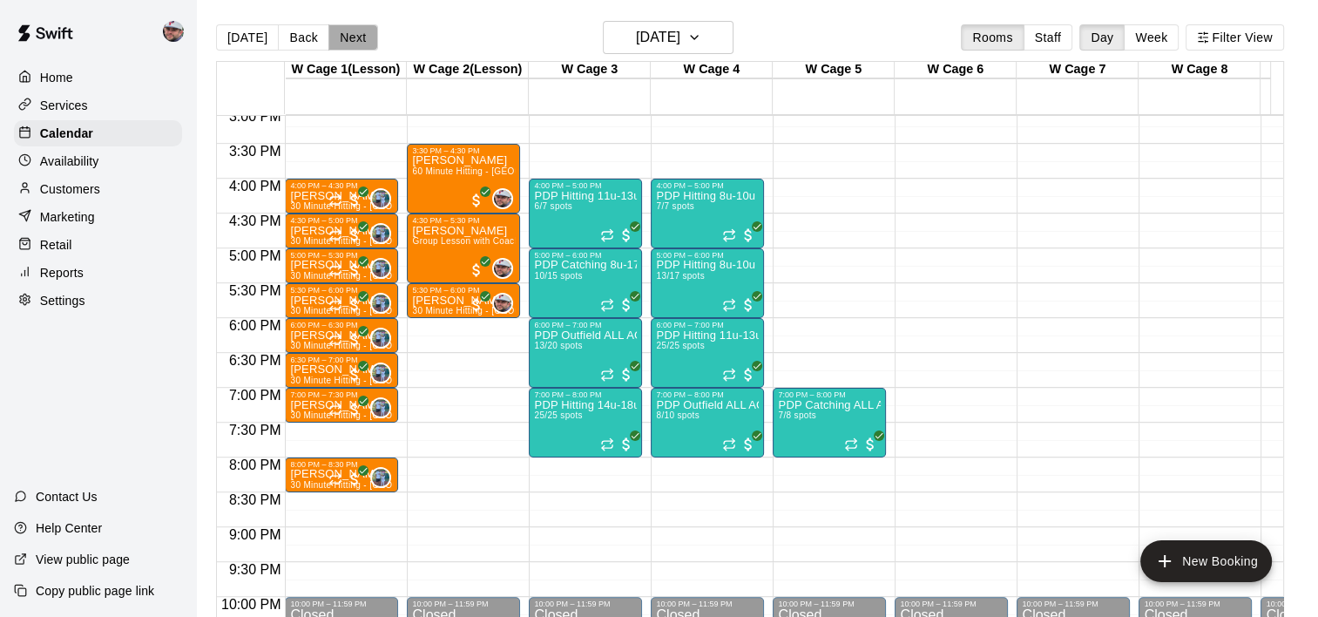
click at [357, 45] on button "Next" at bounding box center [352, 37] width 49 height 26
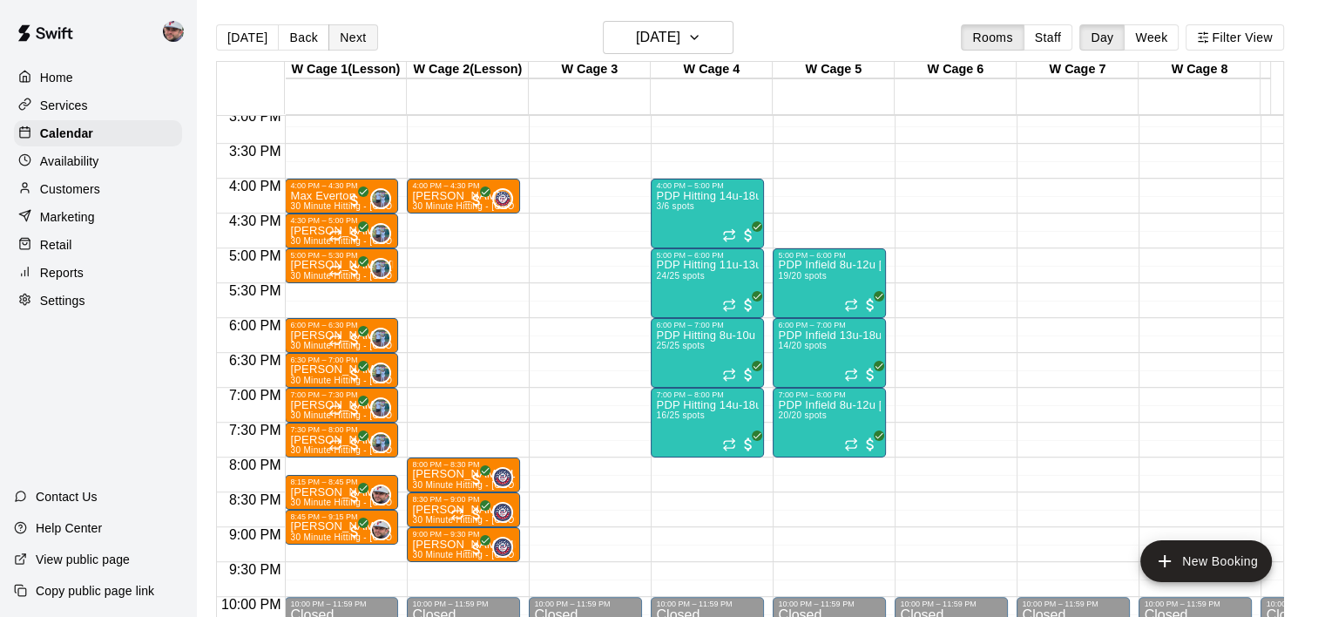
click at [364, 45] on button "Next" at bounding box center [352, 37] width 49 height 26
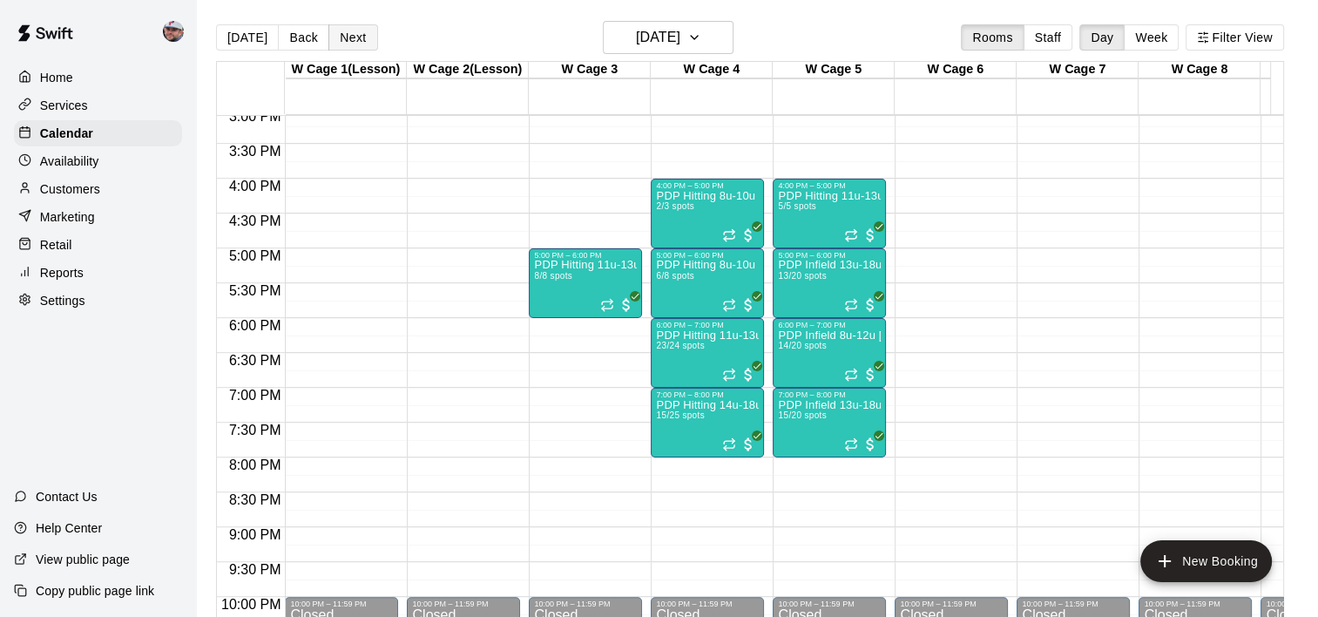
click at [346, 42] on button "Next" at bounding box center [352, 37] width 49 height 26
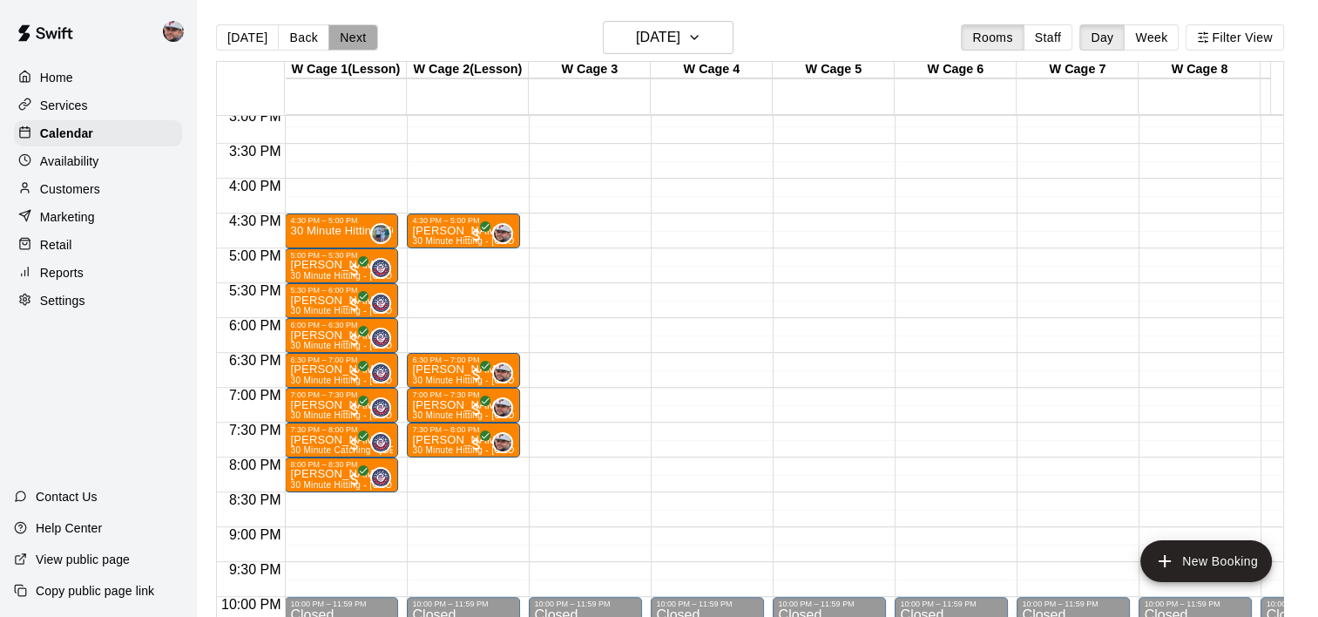
click at [346, 42] on button "Next" at bounding box center [352, 37] width 49 height 26
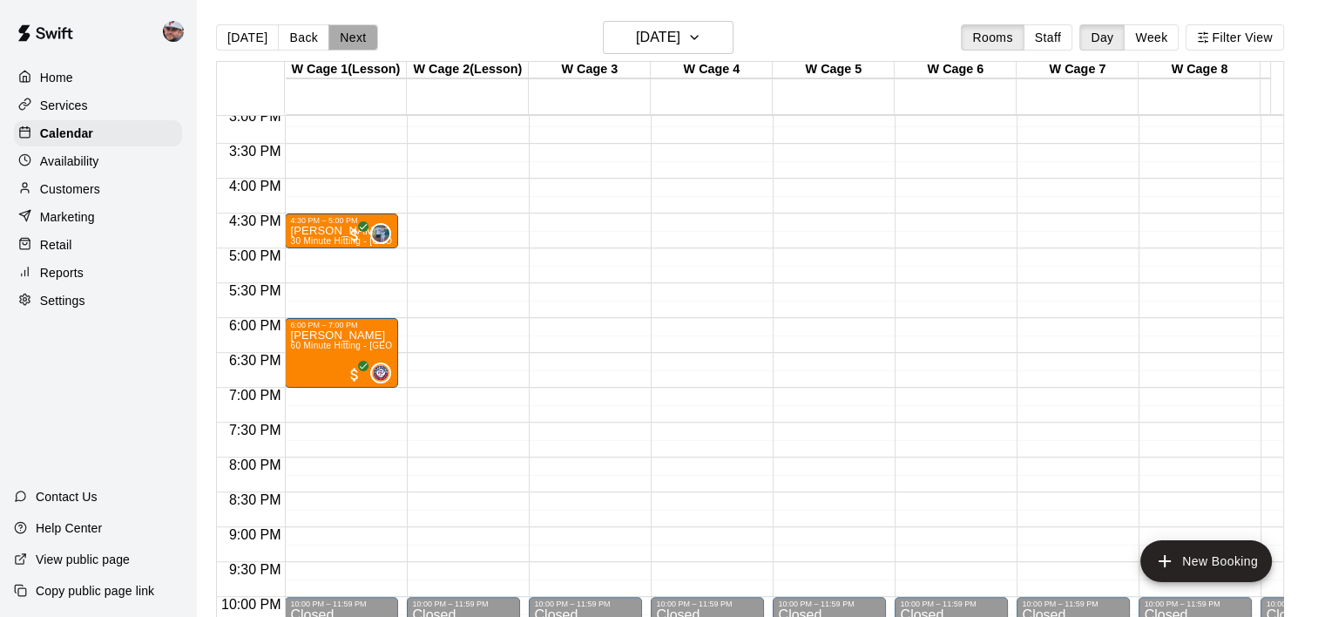
click at [346, 42] on button "Next" at bounding box center [352, 37] width 49 height 26
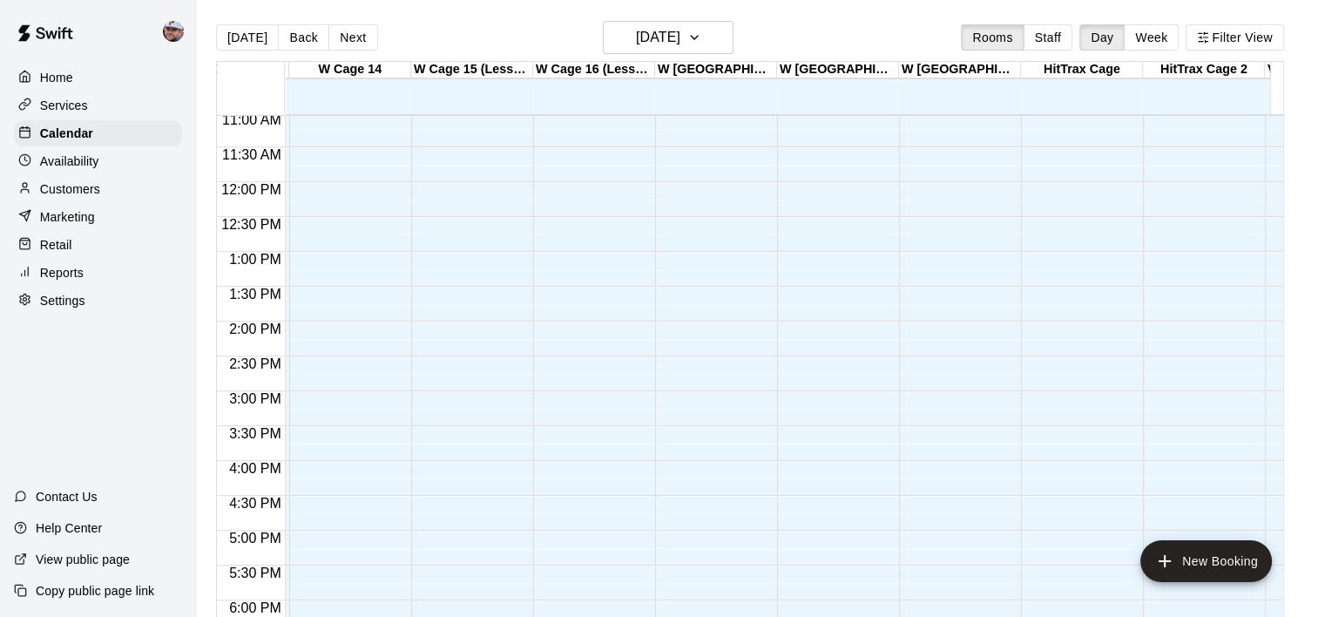
scroll to position [770, 1737]
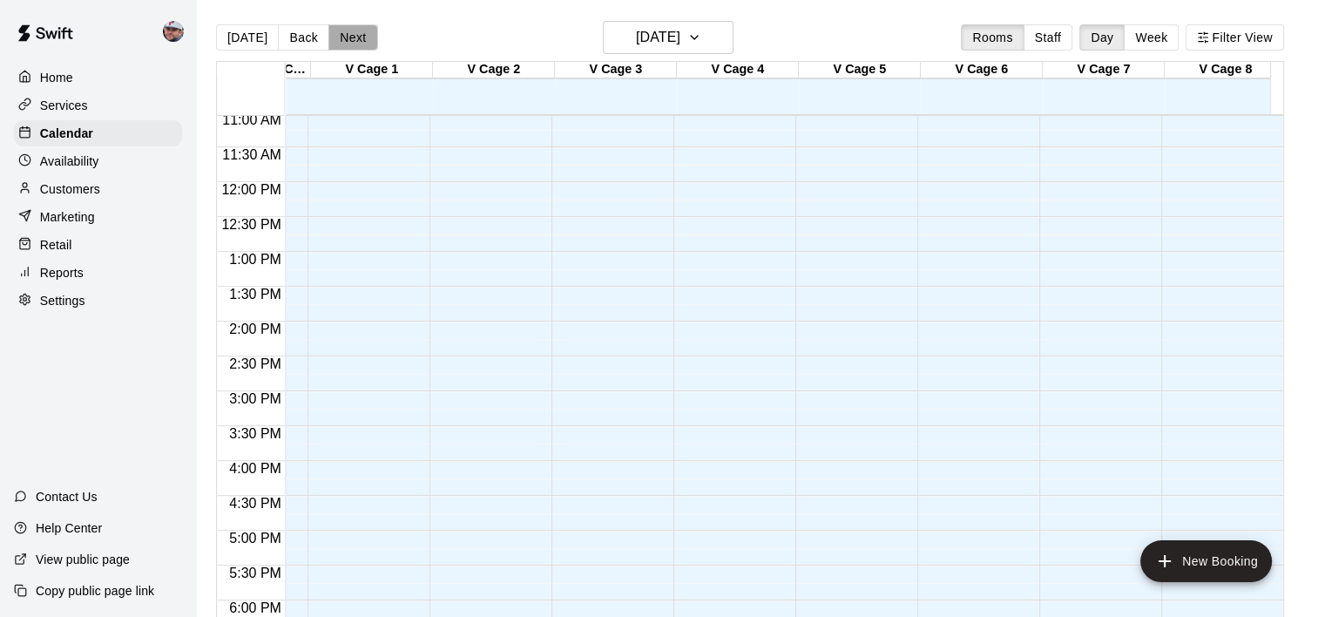
click at [344, 34] on button "Next" at bounding box center [352, 37] width 49 height 26
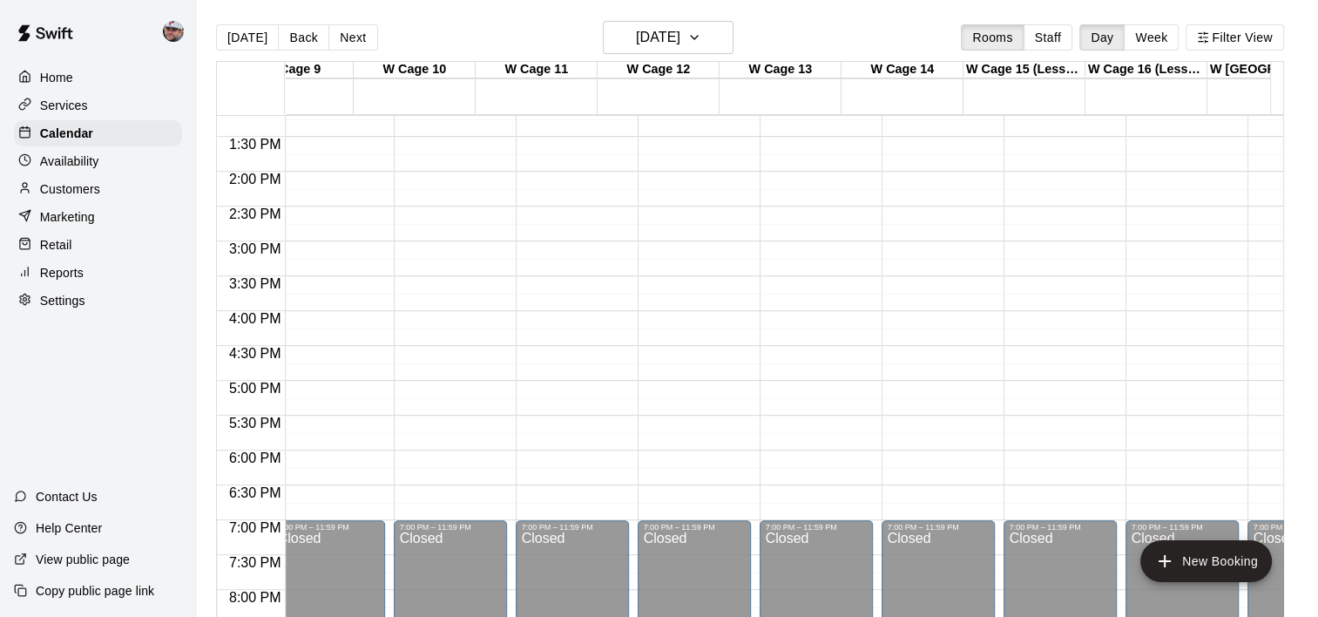
scroll to position [0, 867]
